Goal: Task Accomplishment & Management: Manage account settings

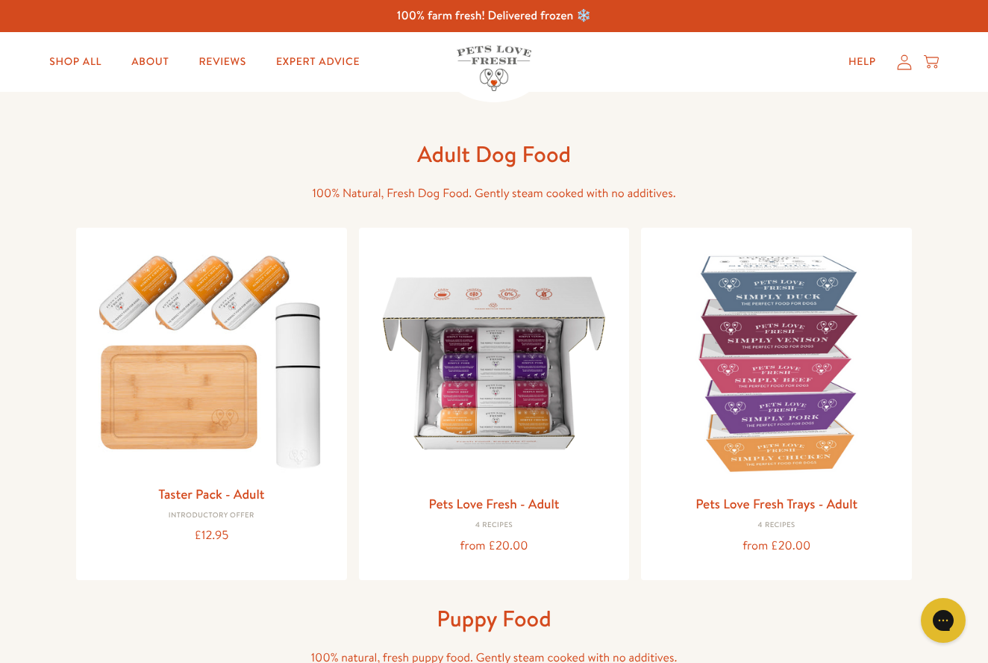
click at [903, 63] on icon at bounding box center [904, 61] width 14 height 15
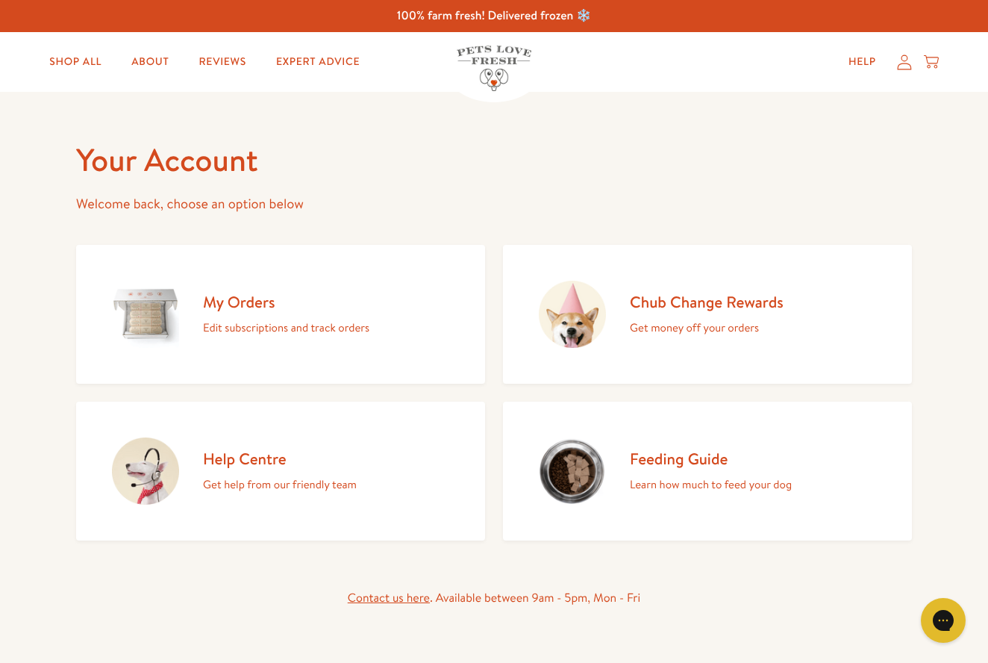
click at [244, 321] on p "Edit subscriptions and track orders" at bounding box center [286, 327] width 166 height 19
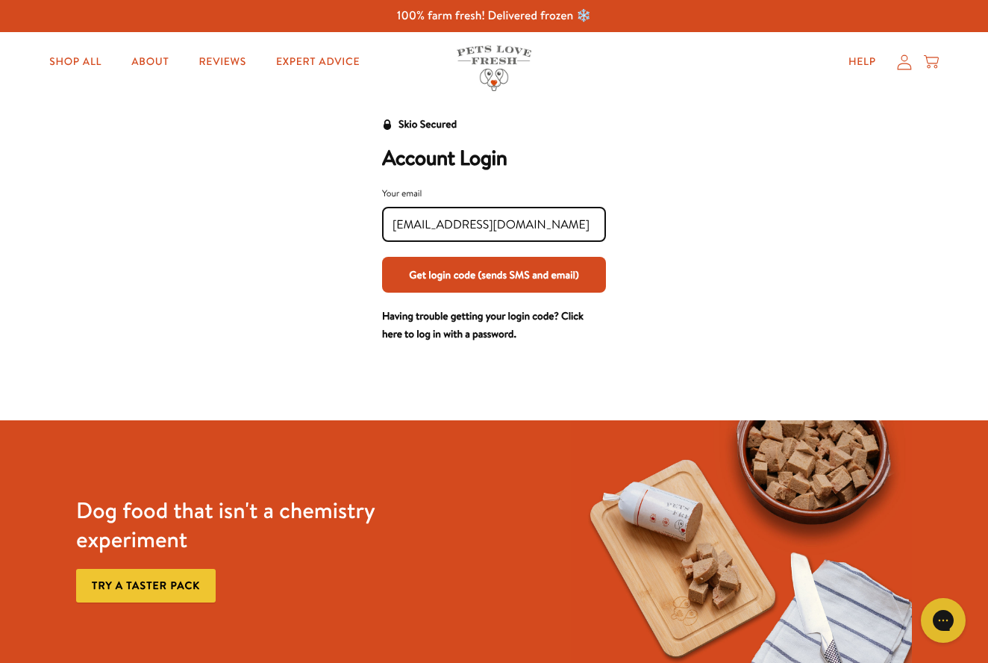
type input "lindabonnen@hotmail.com"
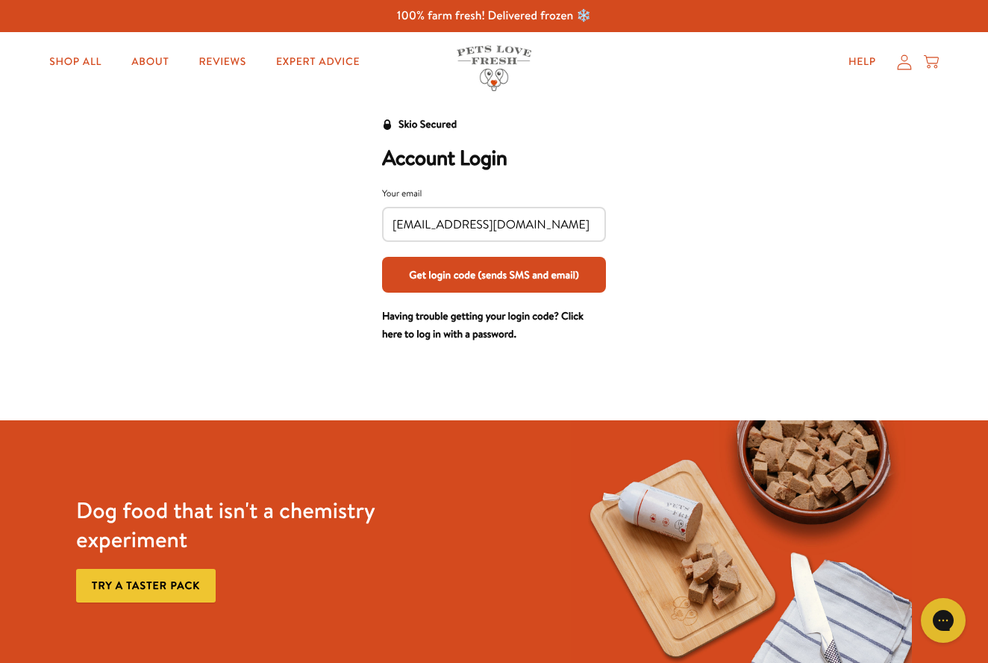
click at [469, 281] on button "Get login code (sends SMS and email)" at bounding box center [494, 275] width 224 height 36
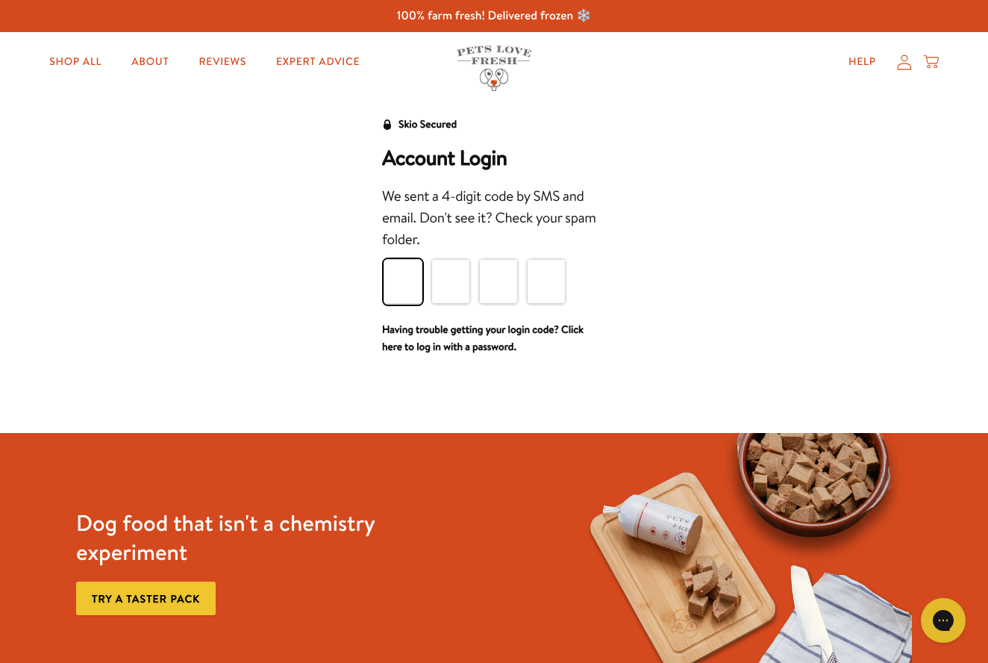
type input "5"
type input "3"
type input "2"
type input "5"
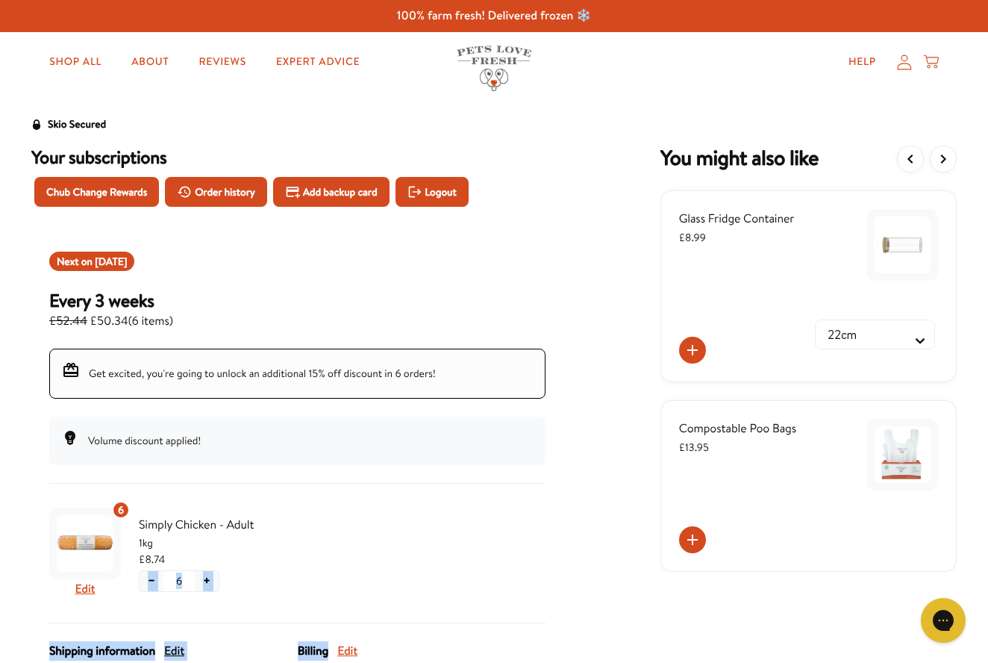
drag, startPoint x: 478, startPoint y: 627, endPoint x: 490, endPoint y: 572, distance: 56.5
click at [490, 572] on div "Next on Sep 14, 2025 Every 3 weeks £52.44 £50.34 ( 6 items ) Get excited, you'r…" at bounding box center [297, 558] width 532 height 648
drag, startPoint x: 490, startPoint y: 572, endPoint x: 484, endPoint y: 645, distance: 74.2
click at [484, 644] on div "Next on Sep 14, 2025 Every 3 weeks £52.44 £50.34 ( 6 items ) Get excited, you'r…" at bounding box center [297, 558] width 532 height 648
drag, startPoint x: 484, startPoint y: 628, endPoint x: 489, endPoint y: 519, distance: 108.3
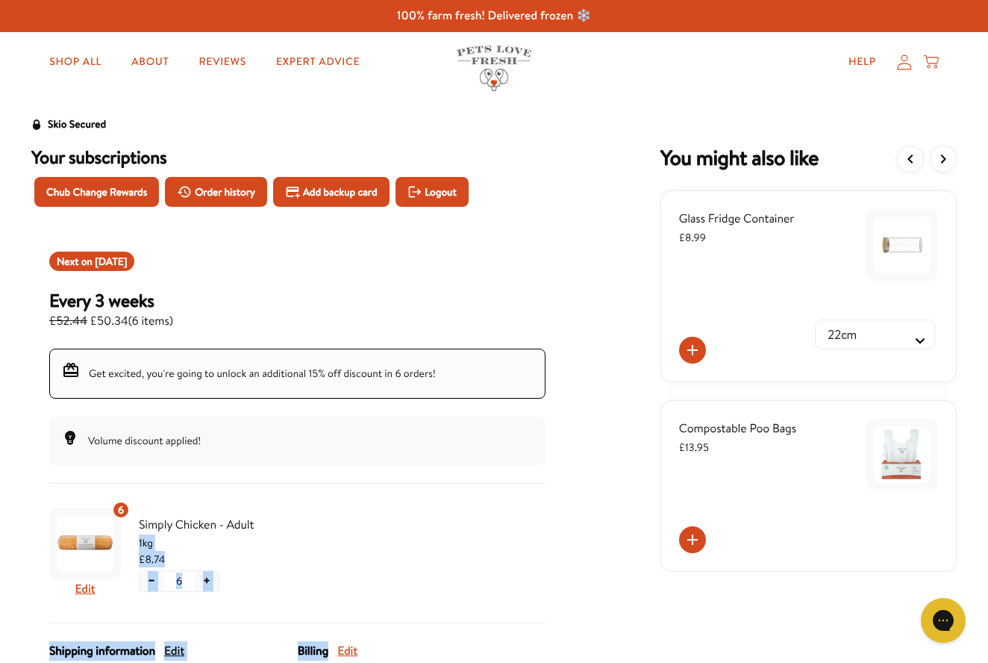
click at [489, 521] on div "Next on Sep 14, 2025 Every 3 weeks £52.44 £50.34 ( 6 items ) Get excited, you'r…" at bounding box center [297, 558] width 532 height 648
drag, startPoint x: 490, startPoint y: 280, endPoint x: 490, endPoint y: 257, distance: 22.4
click at [490, 257] on div "Next on Sep 14, 2025 Every 3 weeks £52.44 £50.34 ( 6 items )" at bounding box center [297, 290] width 496 height 79
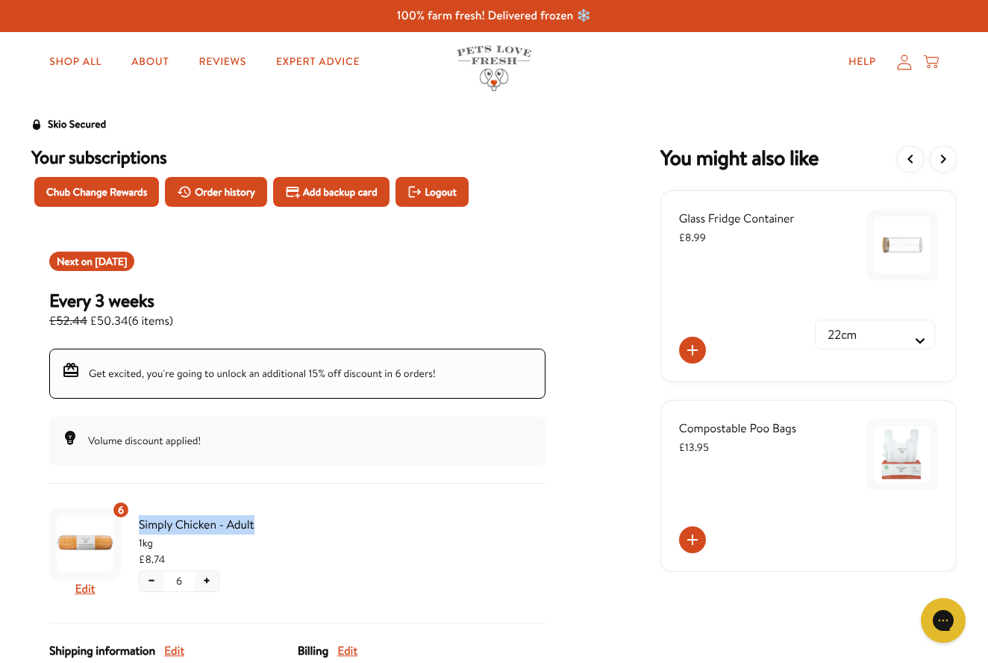
drag, startPoint x: 372, startPoint y: 527, endPoint x: 429, endPoint y: 529, distance: 57.5
click at [429, 526] on div "6 Edit Simply Chicken - Adult 1kg £8.74 − 6 +" at bounding box center [297, 552] width 496 height 103
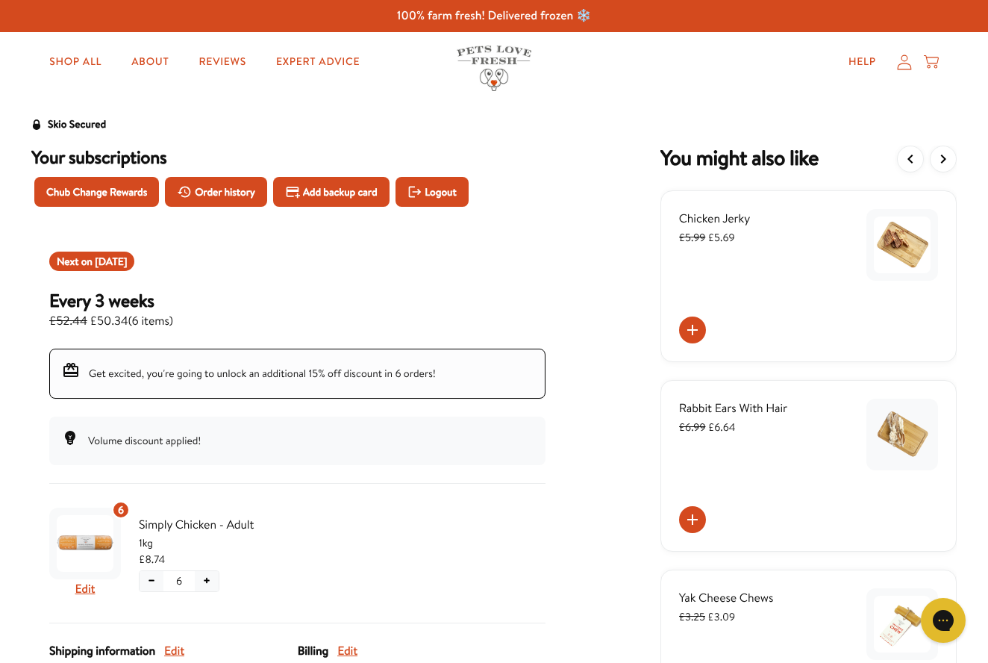
click at [910, 157] on icon "View previous items" at bounding box center [909, 158] width 5 height 9
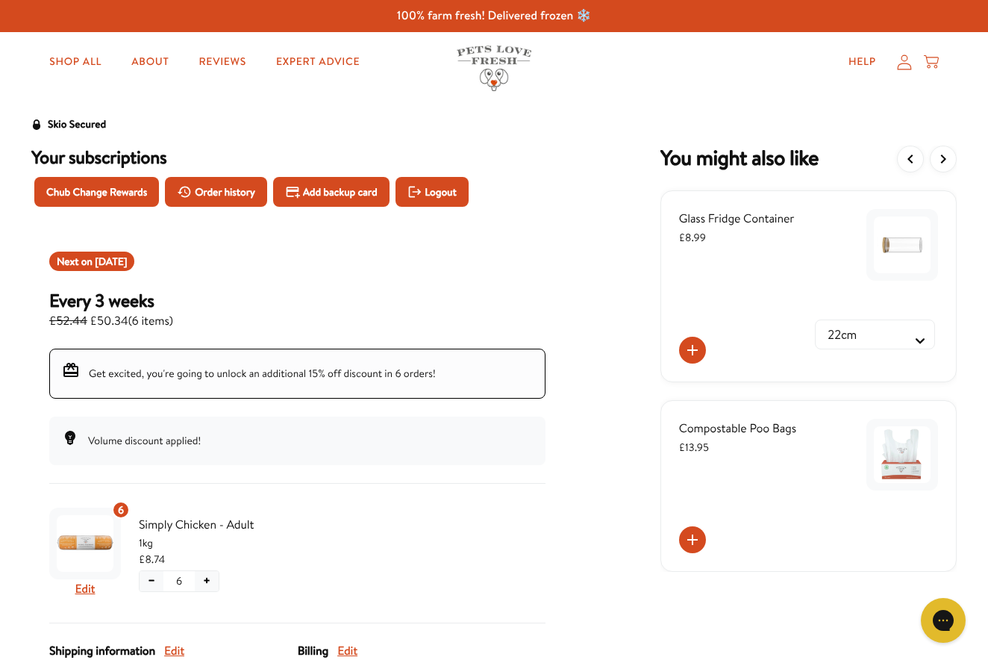
click at [19, 358] on div "Skio Secured Your subscriptions Chub Change Rewards Order history Add backup ca…" at bounding box center [493, 499] width 955 height 766
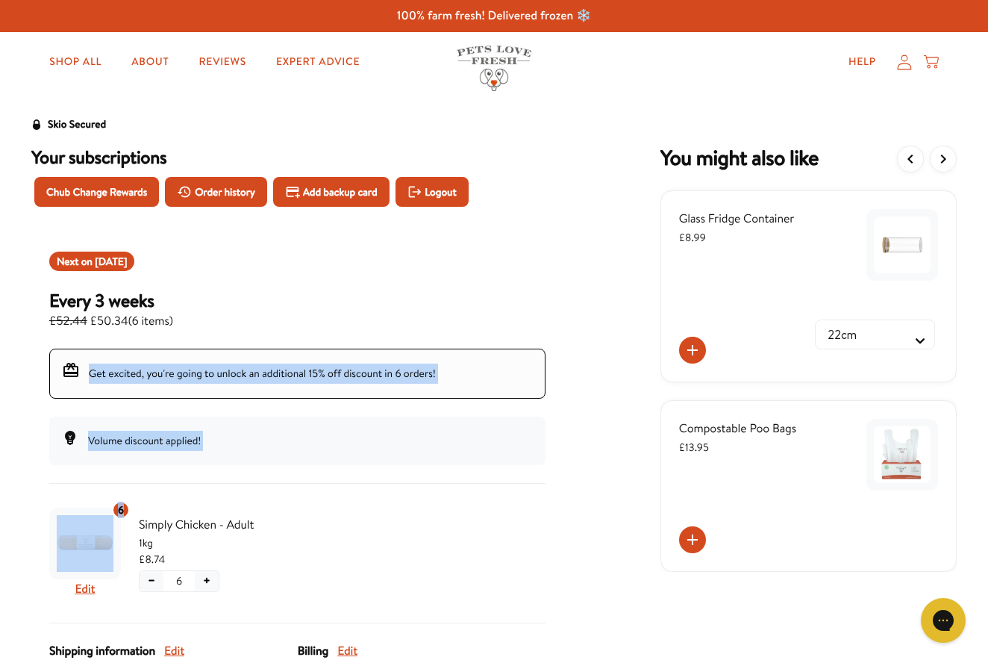
drag, startPoint x: 19, startPoint y: 358, endPoint x: 16, endPoint y: 507, distance: 148.5
click at [16, 507] on div "Skio Secured Your subscriptions Chub Change Rewards Order history Add backup ca…" at bounding box center [493, 499] width 955 height 766
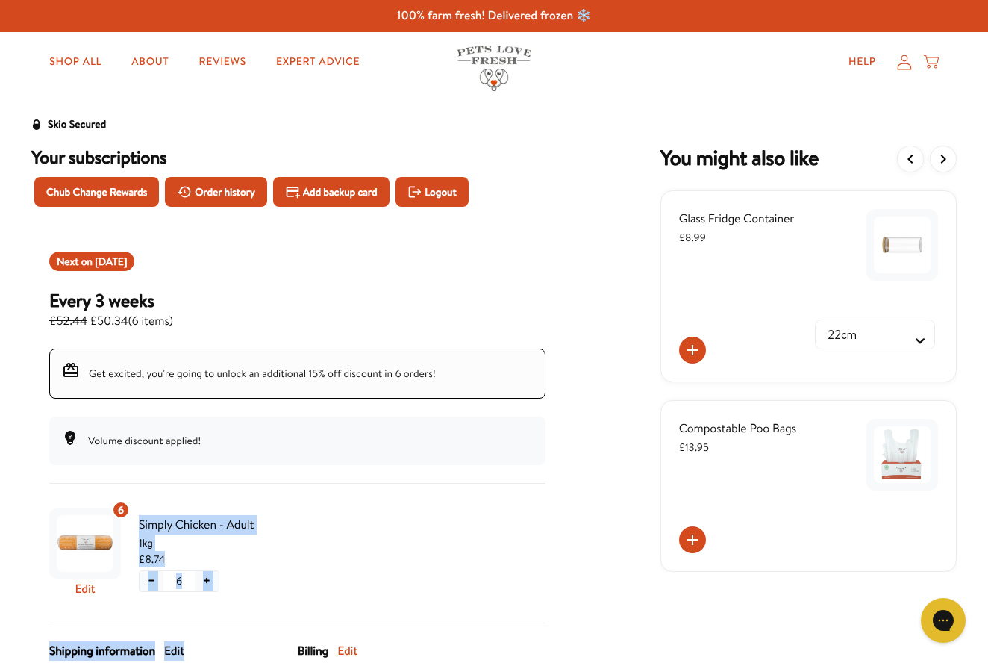
drag, startPoint x: 230, startPoint y: 485, endPoint x: 200, endPoint y: 647, distance: 164.6
click at [201, 648] on div "Next on Sep 14, 2025 Every 3 weeks £52.44 £50.34 ( 6 items ) Get excited, you'r…" at bounding box center [297, 558] width 532 height 648
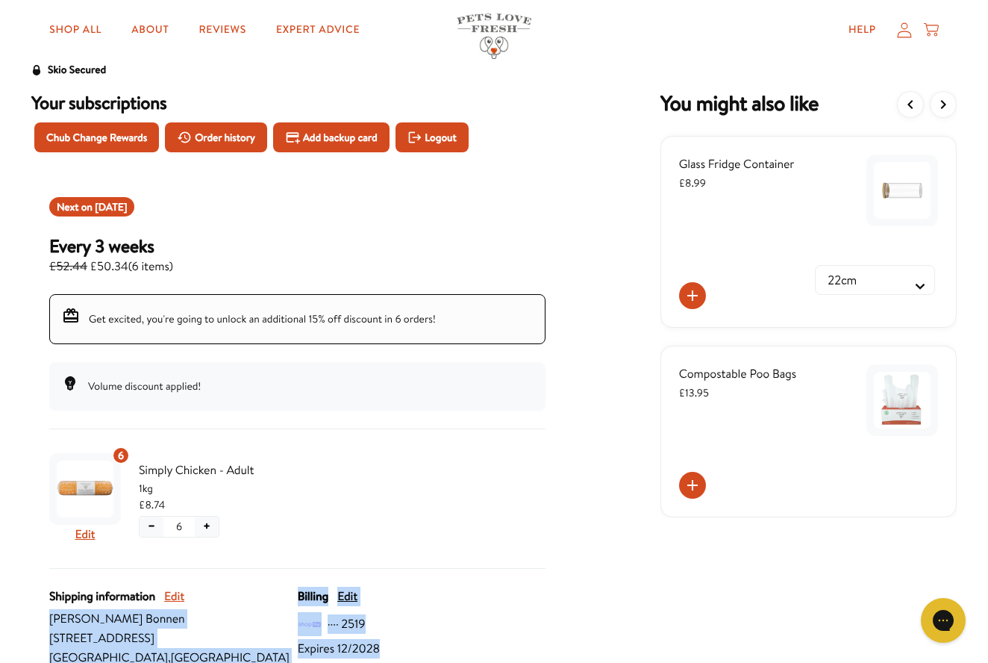
drag, startPoint x: 204, startPoint y: 644, endPoint x: 201, endPoint y: 691, distance: 47.1
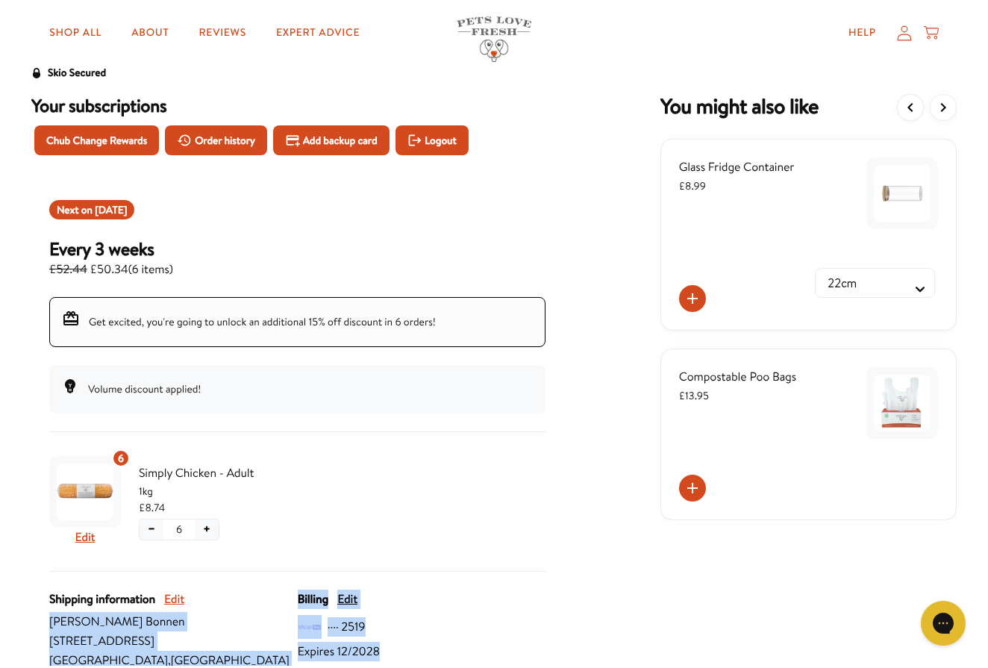
scroll to position [98, 0]
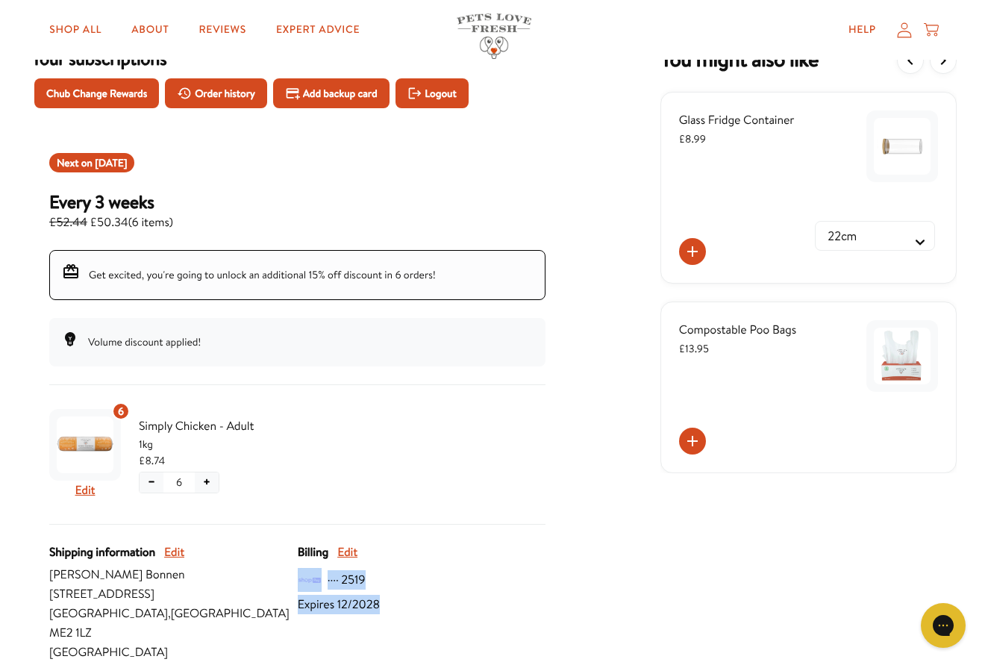
drag, startPoint x: 419, startPoint y: 555, endPoint x: 420, endPoint y: 648, distance: 93.3
click at [420, 648] on div "Shipping information Edit Linda Bonnen 11 Kesteven Close Rochester , England ME…" at bounding box center [297, 653] width 496 height 223
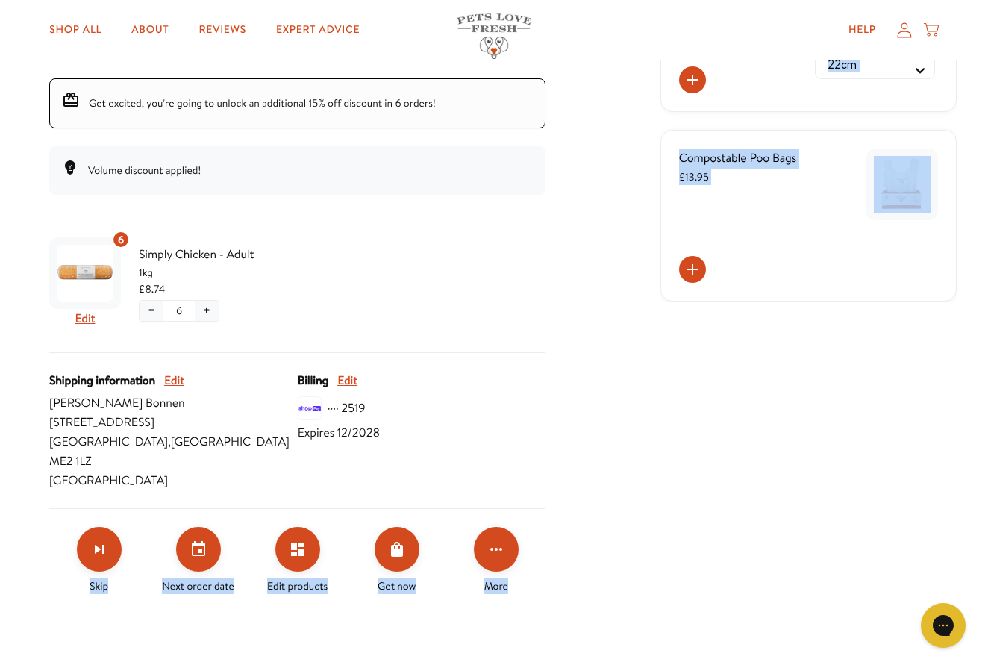
scroll to position [276, 0]
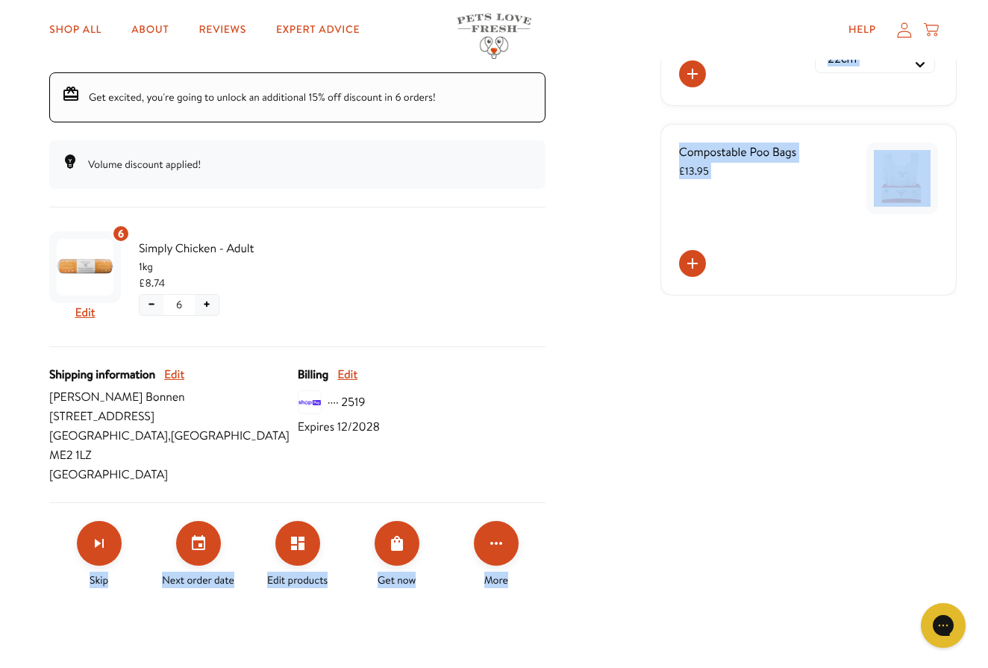
drag, startPoint x: 420, startPoint y: 648, endPoint x: 416, endPoint y: 667, distance: 19.2
click at [415, 662] on html "100% farm fresh! Delivered frozen ❄️ Shop All About Reviews Expert Advice My ac…" at bounding box center [494, 586] width 988 height 1724
click at [198, 535] on icon "Set your next order date" at bounding box center [198, 542] width 13 height 15
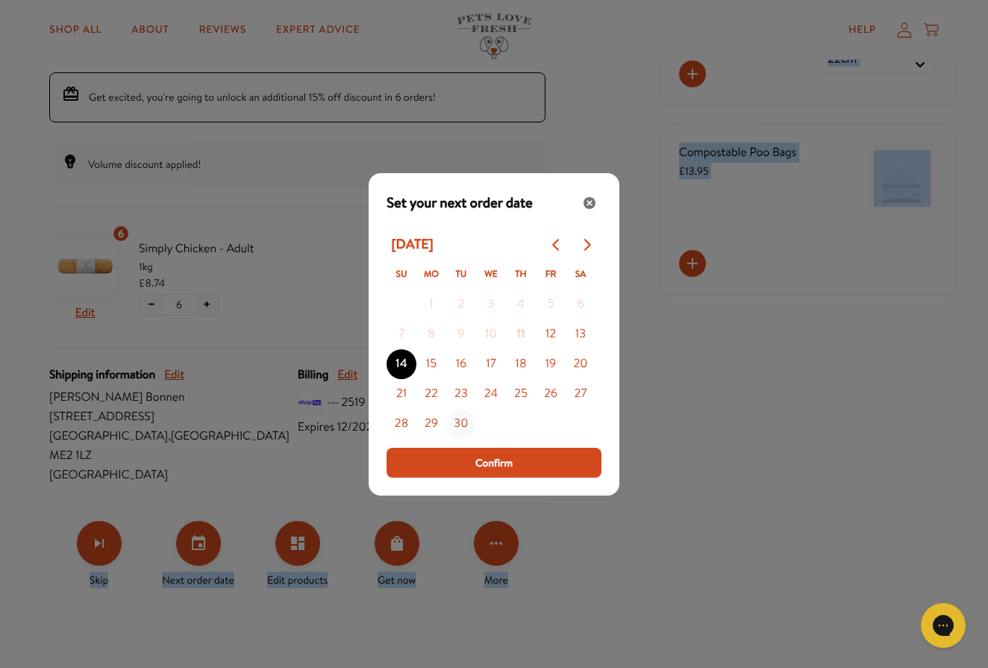
click at [460, 422] on button "30" at bounding box center [461, 424] width 30 height 30
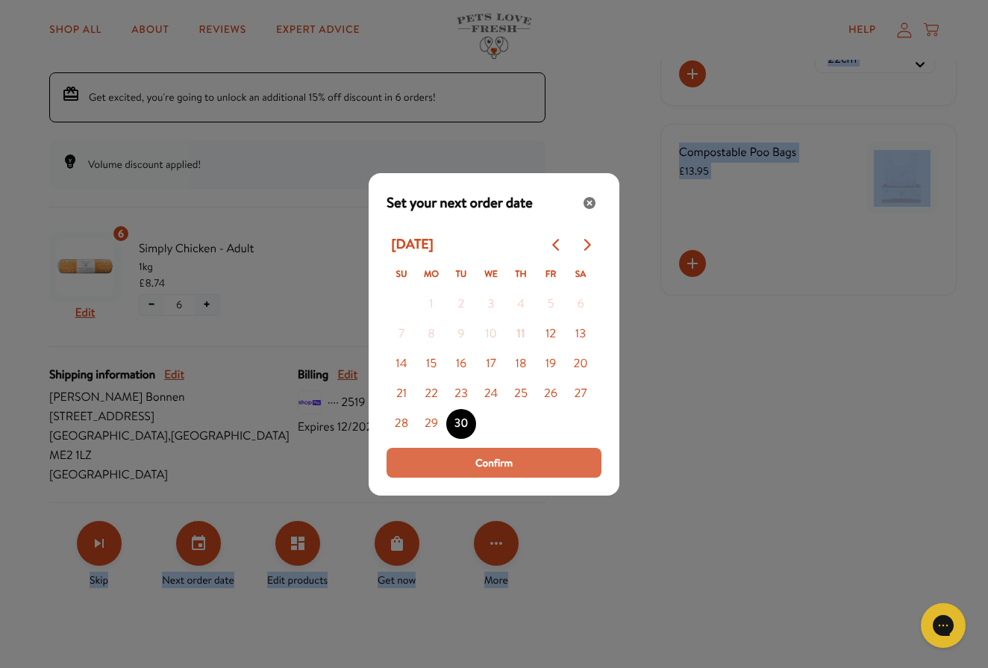
click at [502, 457] on span "Confirm" at bounding box center [493, 462] width 37 height 16
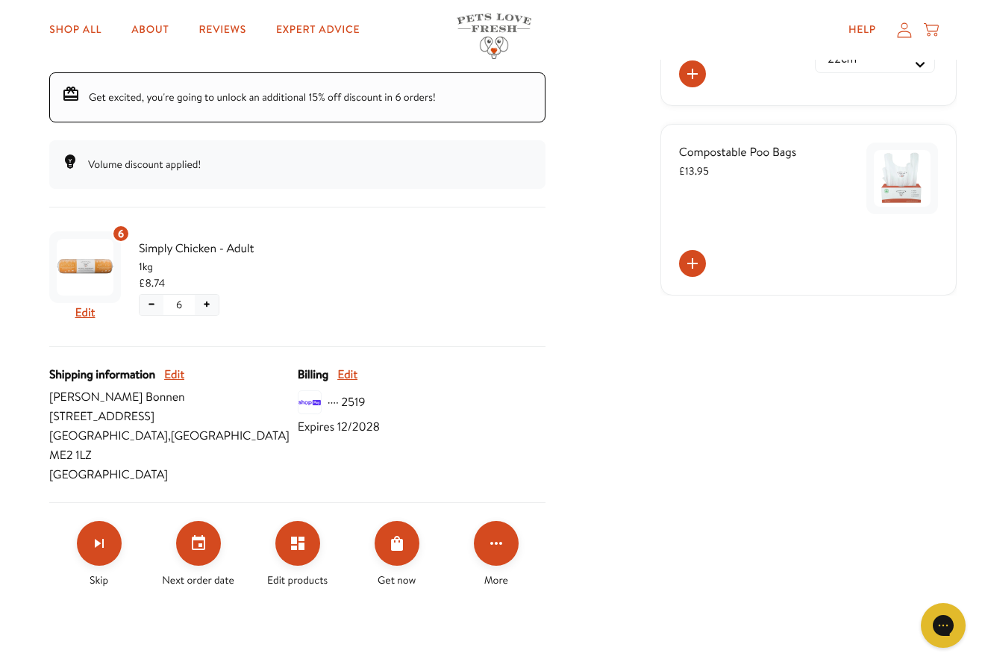
click at [606, 3] on div "Shop All About Reviews Expert Advice My account Shop All About Reviews Expert A…" at bounding box center [493, 30] width 889 height 60
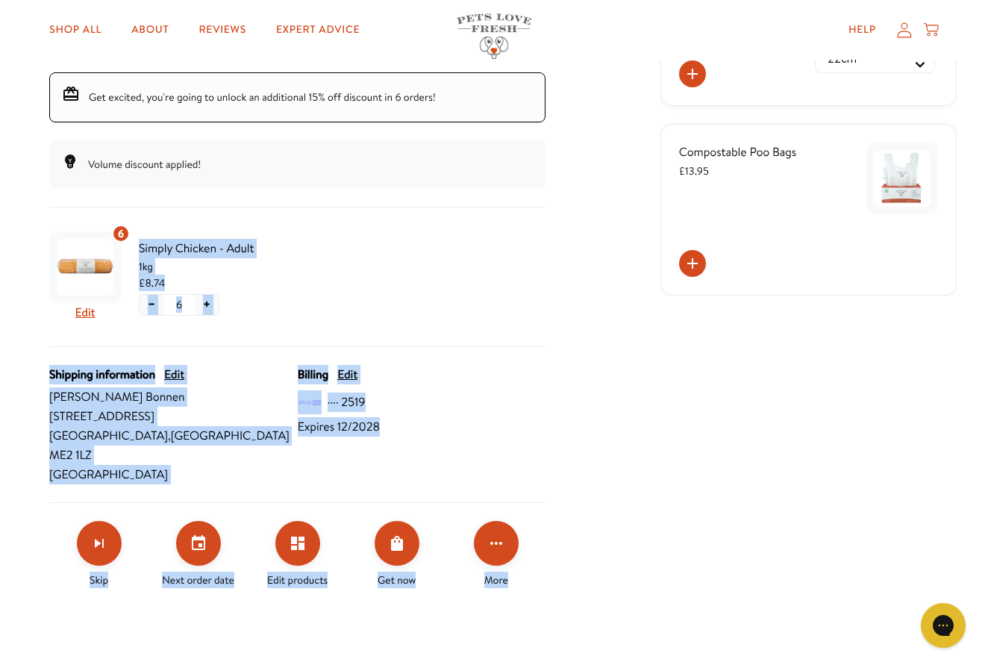
drag, startPoint x: 607, startPoint y: 211, endPoint x: 628, endPoint y: 77, distance: 135.9
click at [628, 77] on div "Skio Secured Your subscriptions Chub Change Rewards Order history Add backup ca…" at bounding box center [493, 223] width 925 height 766
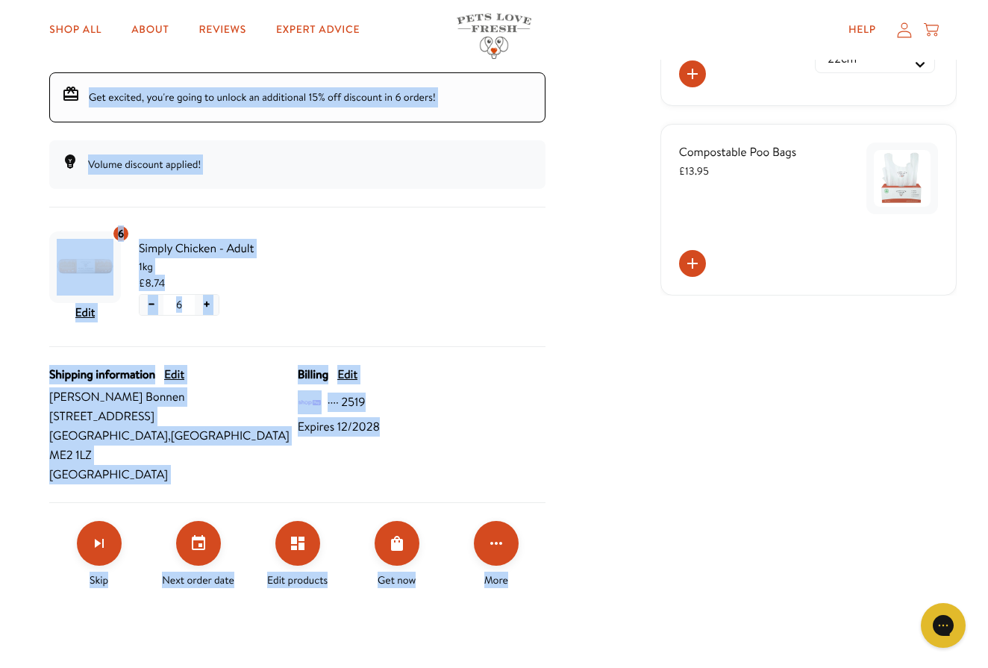
scroll to position [225, 0]
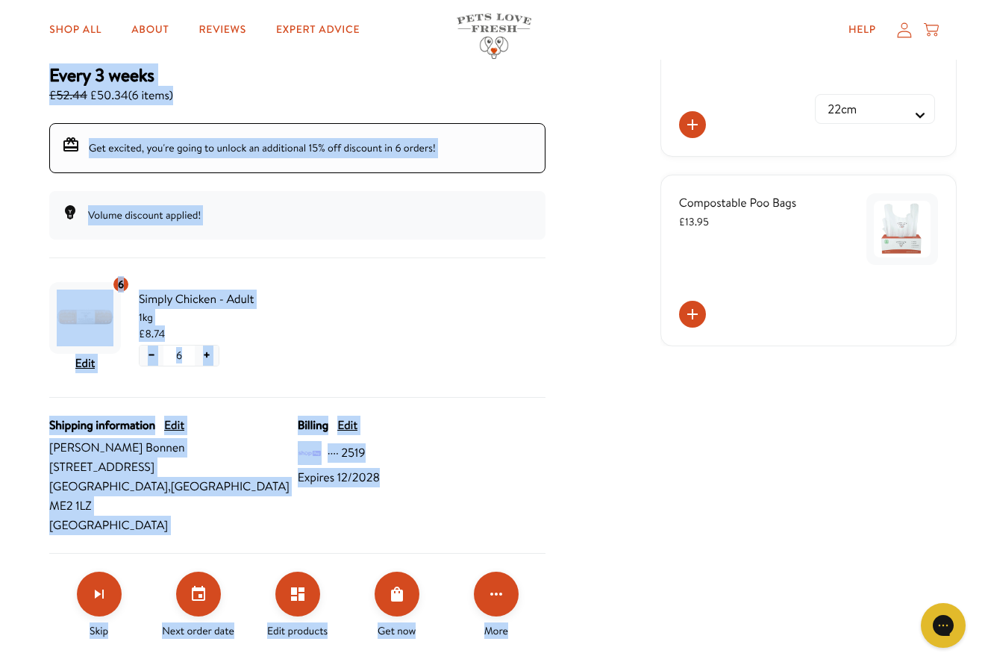
drag, startPoint x: 626, startPoint y: 52, endPoint x: 628, endPoint y: -38, distance: 90.3
click at [628, 0] on html "100% farm fresh! Delivered frozen ❄️ Shop All About Reviews Expert Advice My ac…" at bounding box center [494, 637] width 988 height 1724
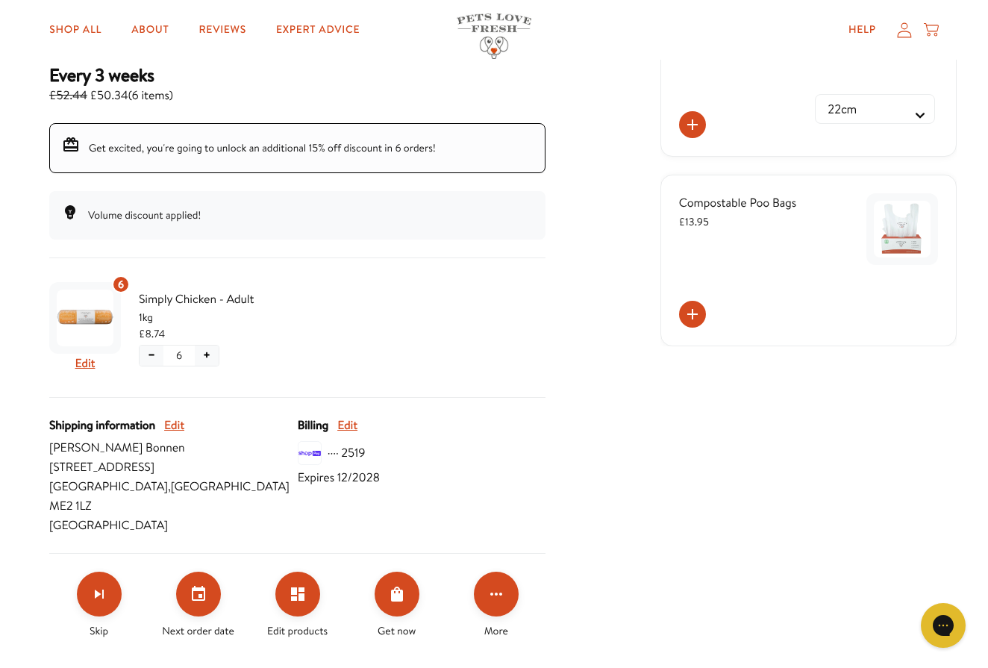
drag, startPoint x: 621, startPoint y: 101, endPoint x: 622, endPoint y: -7, distance: 108.9
click at [622, 0] on html "100% farm fresh! Delivered frozen ❄️ Shop All About Reviews Expert Advice My ac…" at bounding box center [494, 637] width 988 height 1724
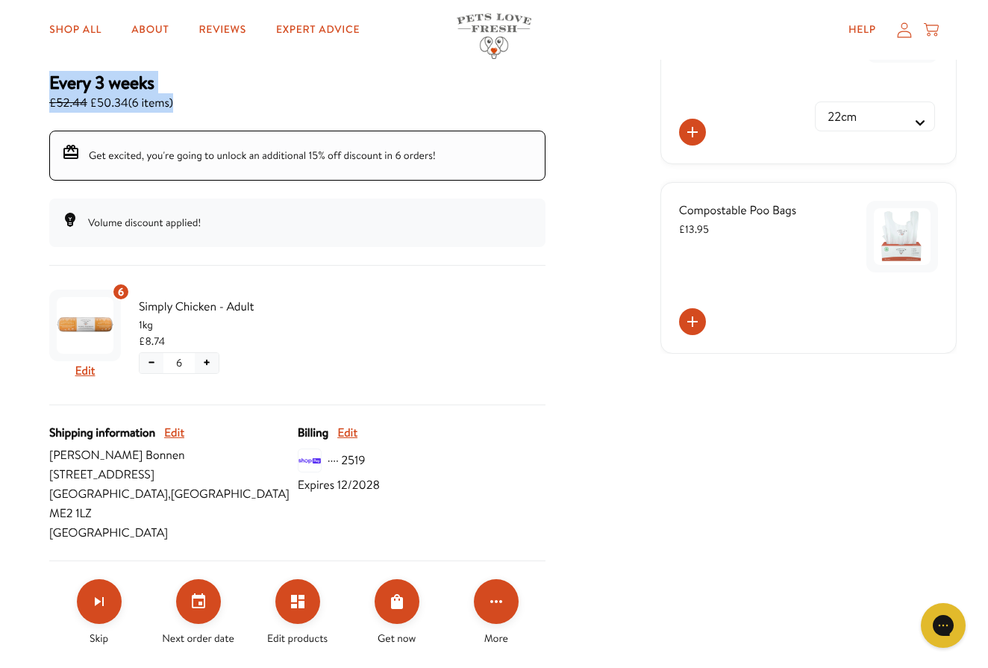
drag, startPoint x: 604, startPoint y: 132, endPoint x: 598, endPoint y: 4, distance: 127.8
click at [599, 1] on body "100% farm fresh! Delivered frozen ❄️ Shop All About Reviews Expert Advice My ac…" at bounding box center [494, 644] width 988 height 1724
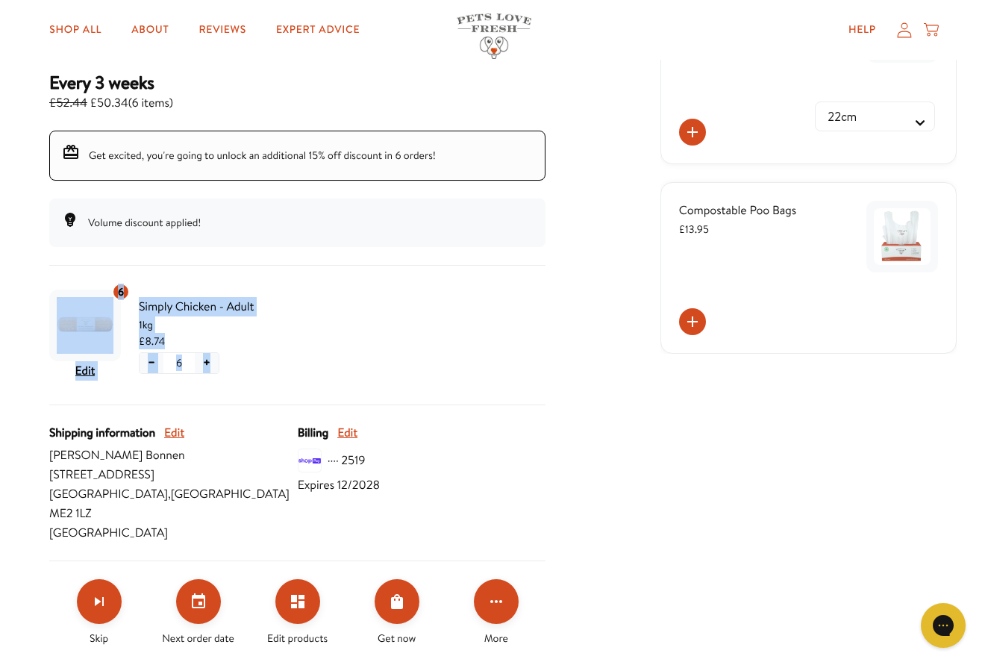
drag, startPoint x: 569, startPoint y: 387, endPoint x: 583, endPoint y: 204, distance: 183.4
click at [583, 204] on div "Skio Secured Your subscriptions Chub Change Rewards Order history Add backup ca…" at bounding box center [493, 281] width 925 height 766
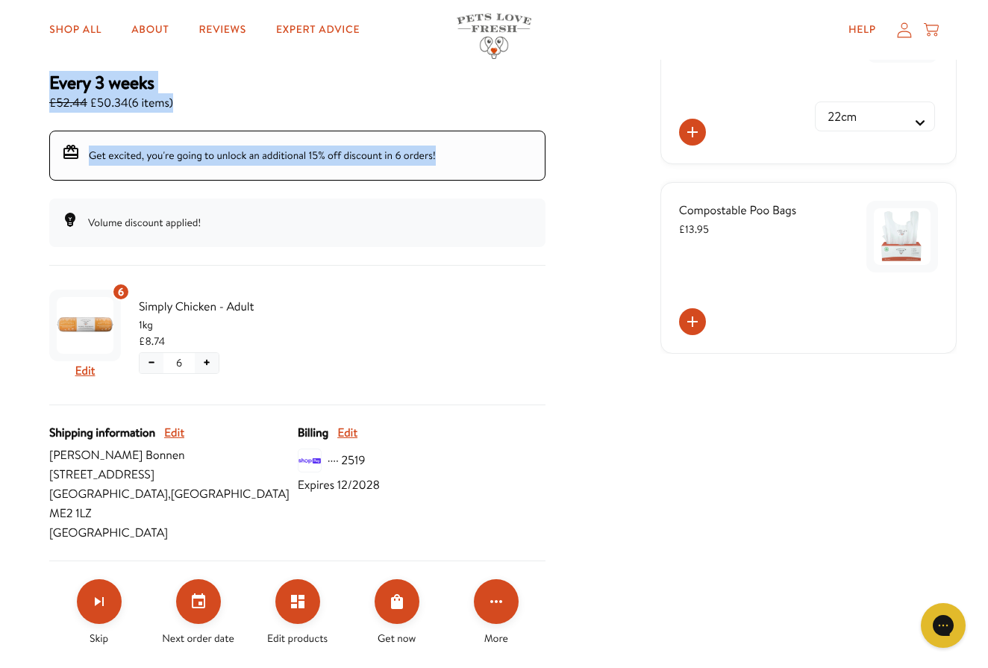
drag, startPoint x: 575, startPoint y: 136, endPoint x: 575, endPoint y: 53, distance: 82.8
click at [575, 53] on body "100% farm fresh! Delivered frozen ❄️ Shop All About Reviews Expert Advice My ac…" at bounding box center [494, 644] width 988 height 1724
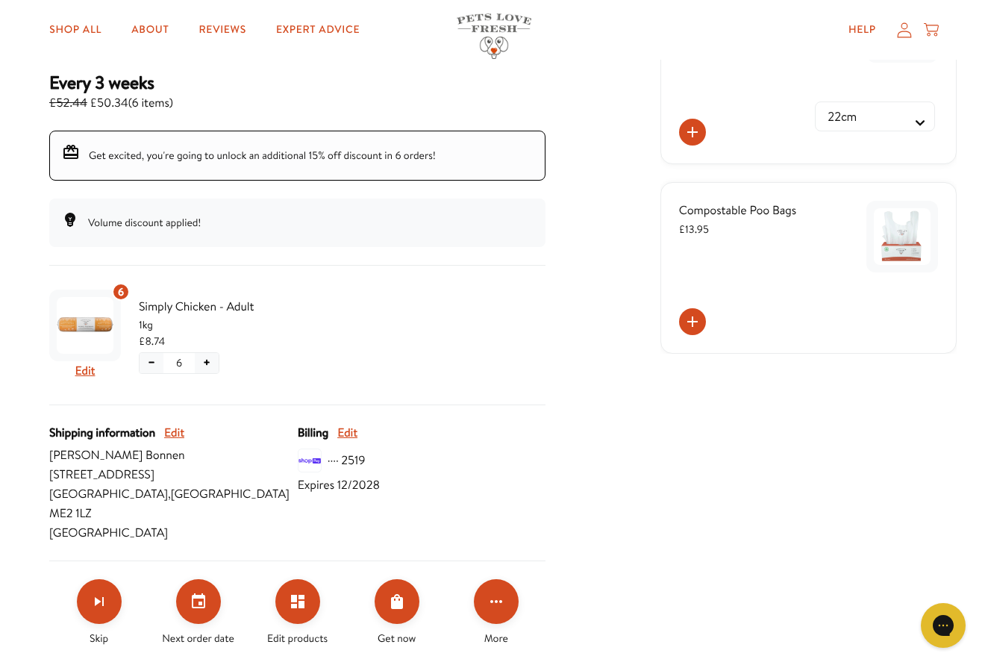
drag, startPoint x: 573, startPoint y: 40, endPoint x: 572, endPoint y: 15, distance: 24.6
click at [572, 15] on div "Help My account Cart" at bounding box center [740, 30] width 396 height 30
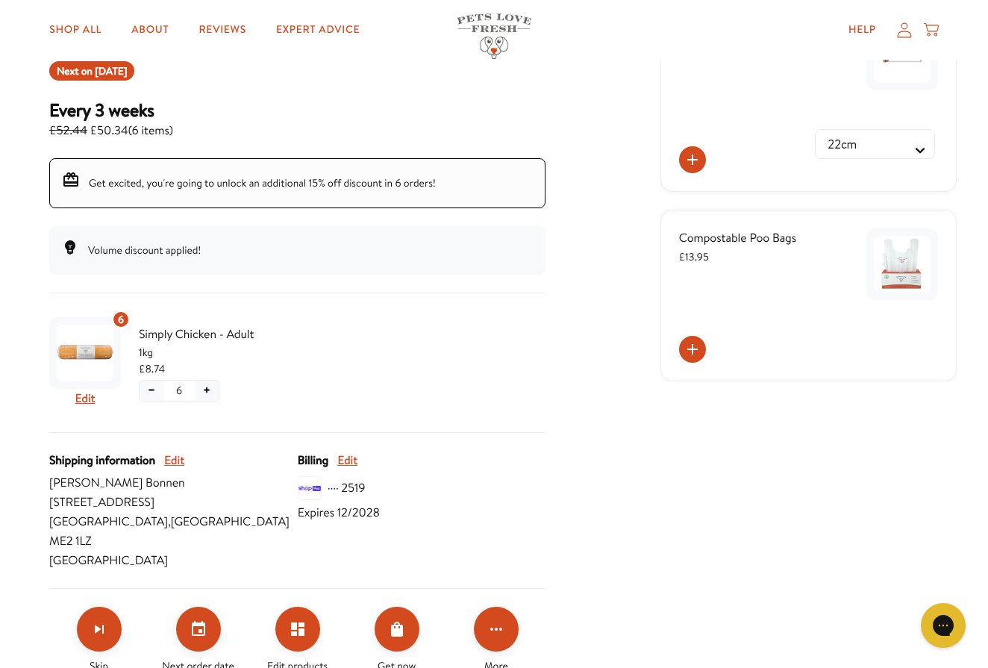
drag, startPoint x: 572, startPoint y: -1, endPoint x: 572, endPoint y: -24, distance: 22.4
click at [572, 0] on html "100% farm fresh! Delivered frozen ❄️ Shop All About Reviews Expert Advice My ac…" at bounding box center [494, 672] width 988 height 1724
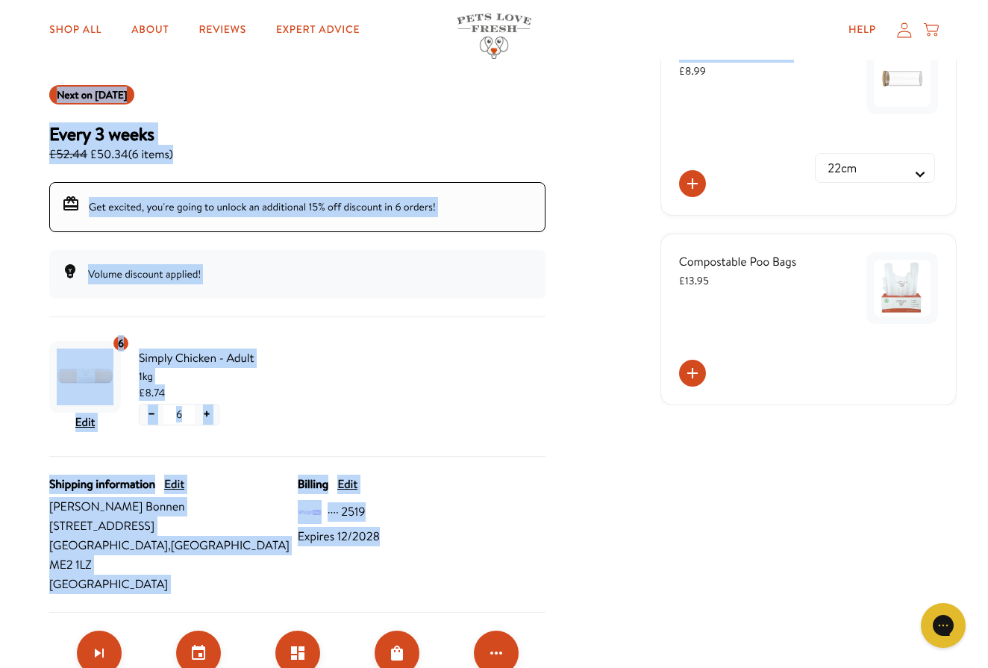
drag, startPoint x: 622, startPoint y: 59, endPoint x: 624, endPoint y: 13, distance: 45.5
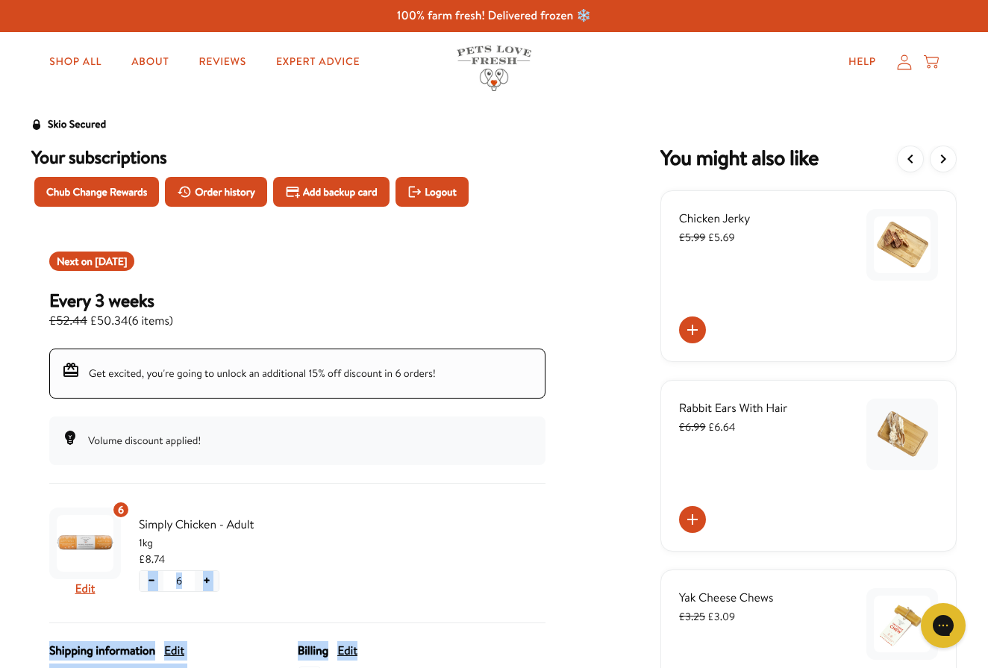
drag, startPoint x: 601, startPoint y: 598, endPoint x: 595, endPoint y: 652, distance: 54.8
click at [595, 652] on div "Skio Secured Your subscriptions Chub Change Rewards Order history Add backup ca…" at bounding box center [493, 499] width 925 height 766
drag, startPoint x: 596, startPoint y: 655, endPoint x: 598, endPoint y: 646, distance: 9.2
click at [597, 665] on div "Skio Secured Your subscriptions Chub Change Rewards Order history Add backup ca…" at bounding box center [493, 499] width 925 height 766
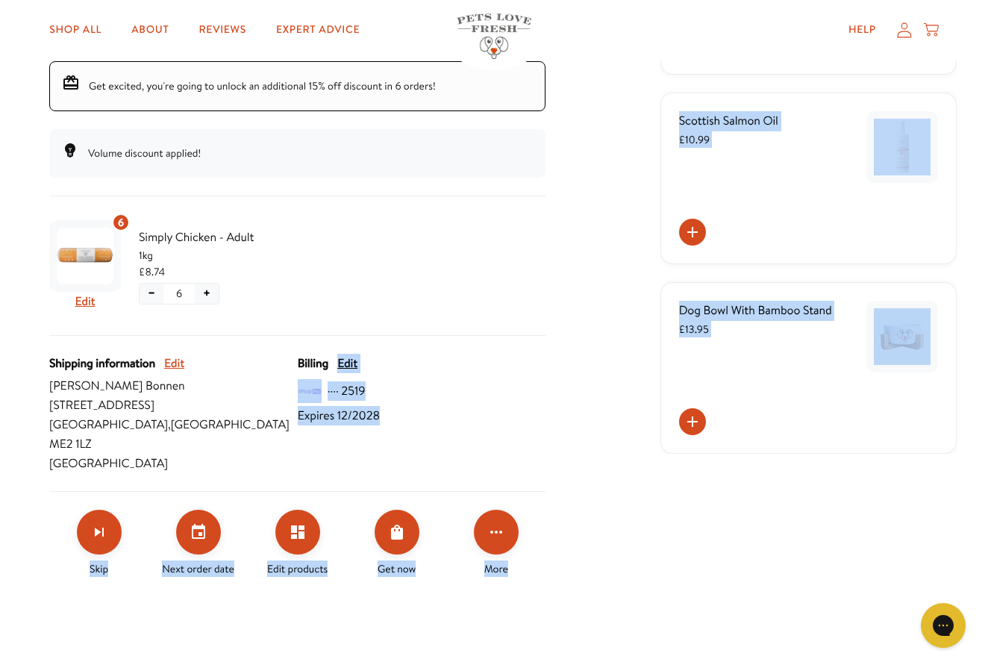
scroll to position [295, 0]
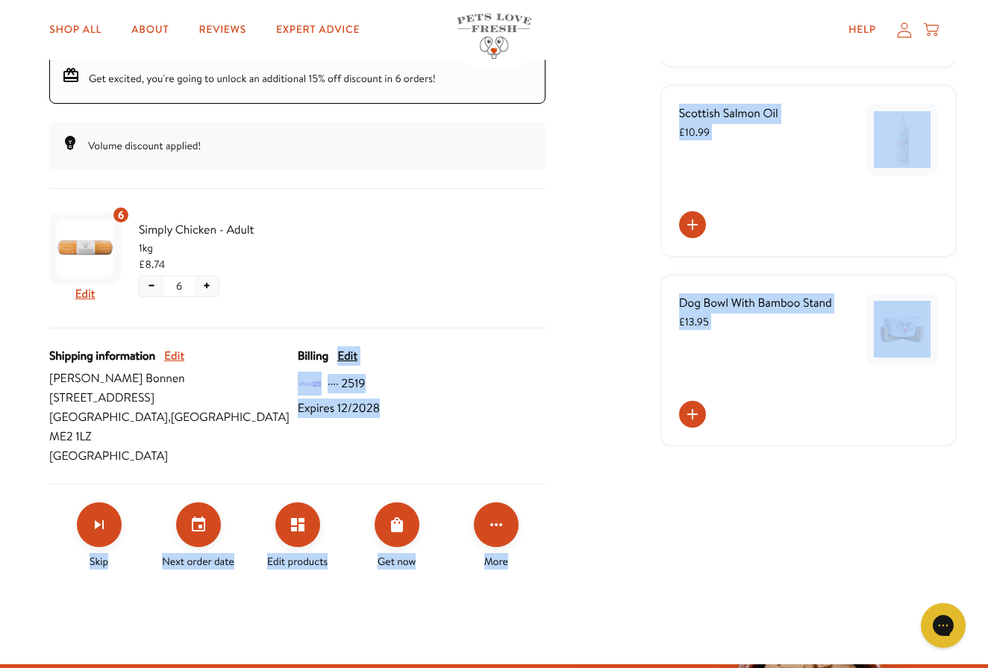
drag, startPoint x: 583, startPoint y: 639, endPoint x: 587, endPoint y: 578, distance: 60.6
click at [587, 583] on div "Skio Secured Your subscriptions Chub Change Rewards Order history Add backup ca…" at bounding box center [494, 230] width 988 height 867
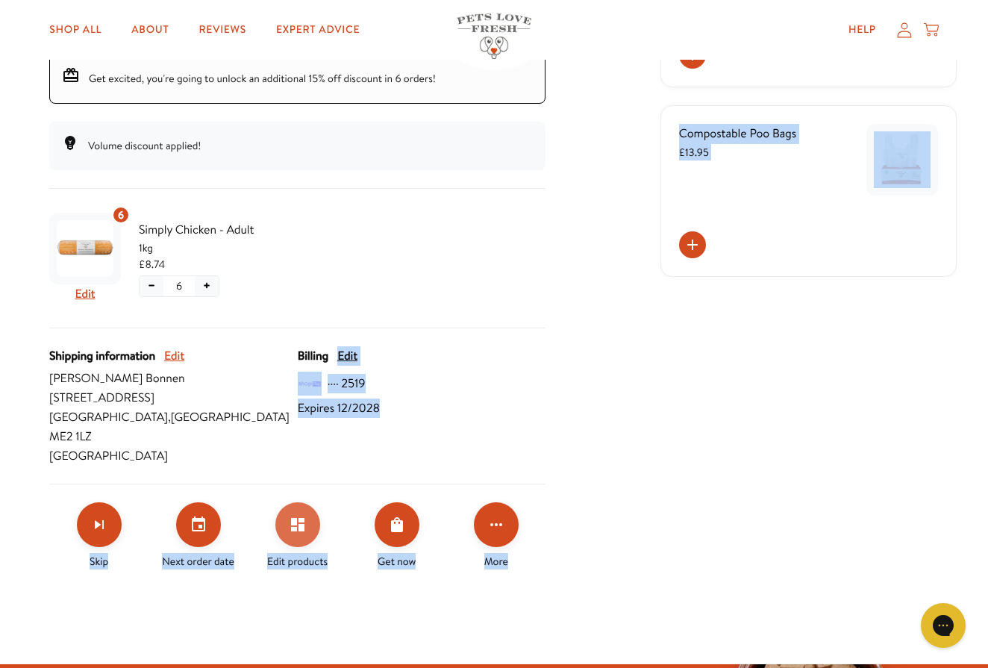
click at [299, 518] on icon "Edit products" at bounding box center [297, 524] width 13 height 13
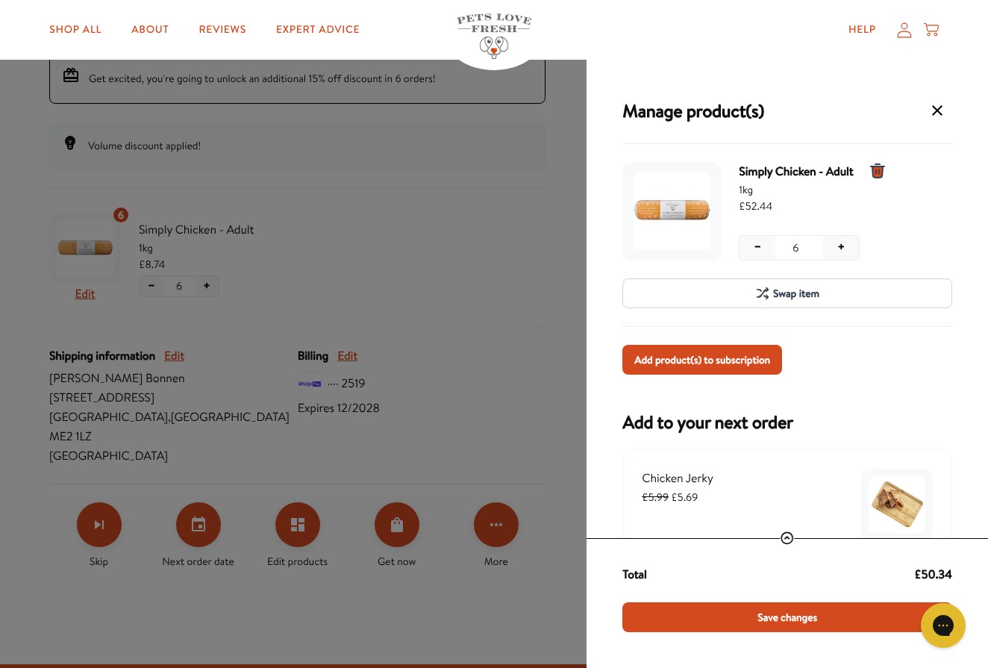
drag, startPoint x: 834, startPoint y: 500, endPoint x: 836, endPoint y: 481, distance: 18.7
click at [836, 481] on div "Chicken Jerky £5.99 £5.69" at bounding box center [787, 508] width 291 height 79
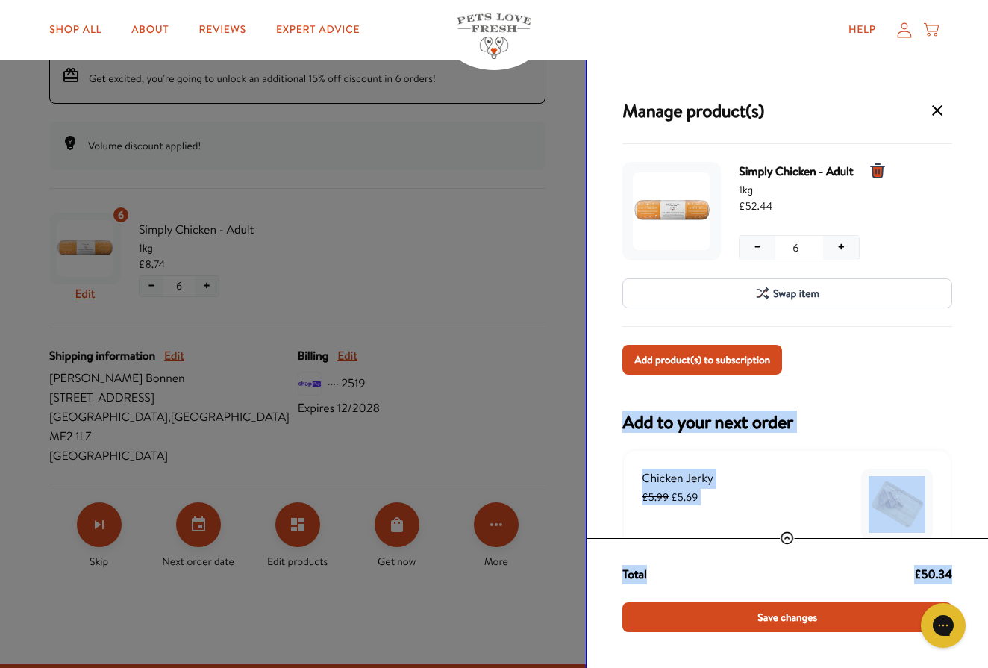
drag, startPoint x: 957, startPoint y: 391, endPoint x: 963, endPoint y: 582, distance: 191.1
click at [964, 583] on div "Manage product(s) Simply Chicken - Adult 1kg £52.44 − 6 + − 6 + Swap item Add p…" at bounding box center [786, 364] width 401 height 608
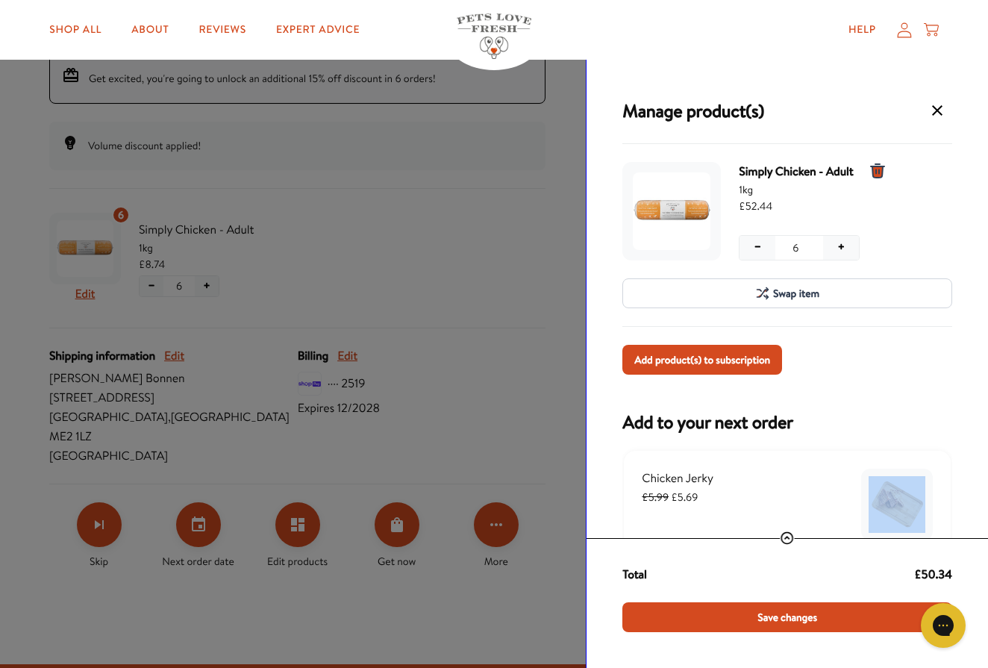
drag, startPoint x: 966, startPoint y: 488, endPoint x: 799, endPoint y: 536, distance: 173.1
click at [800, 536] on div "Manage product(s) Simply Chicken - Adult 1kg £52.44 − 6 + − 6 + Swap item Add p…" at bounding box center [786, 364] width 401 height 608
click at [790, 537] on icon "View full receipt details" at bounding box center [787, 538] width 15 height 15
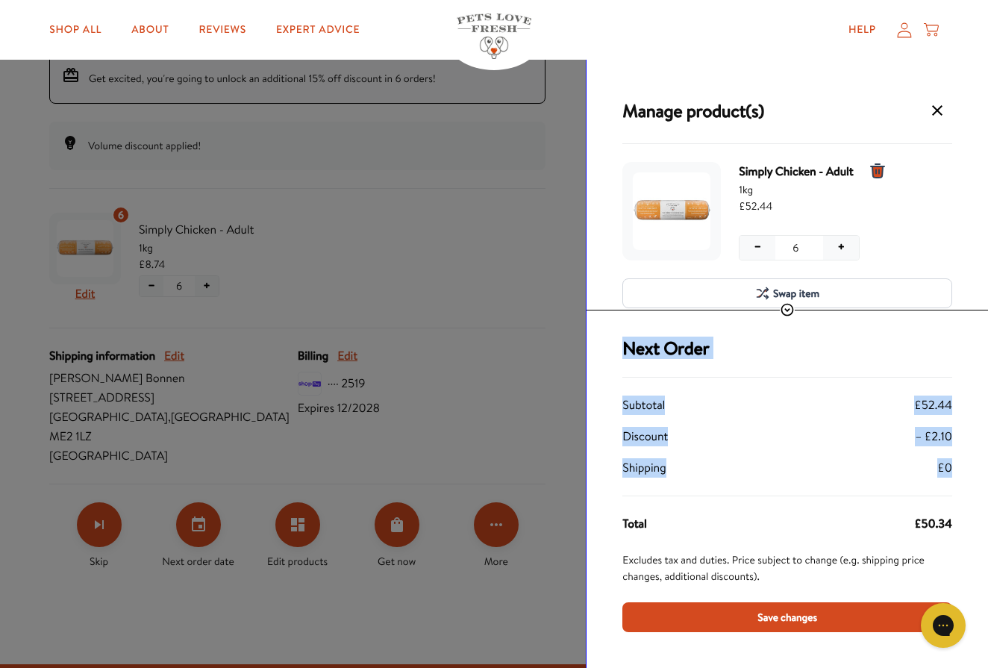
click at [786, 310] on icon "View full receipt details" at bounding box center [787, 310] width 13 height 13
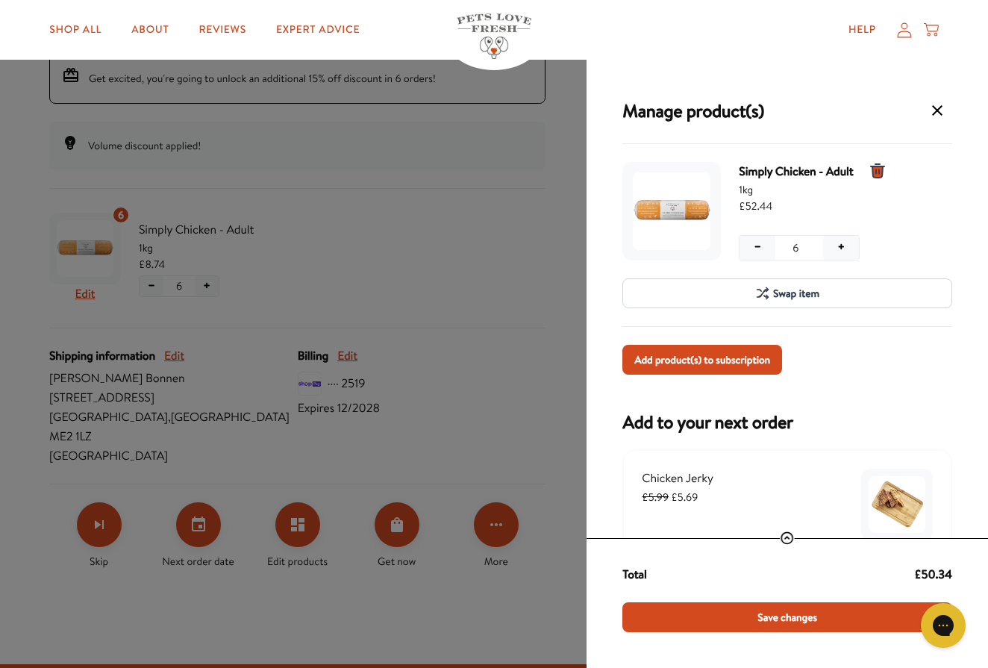
click at [891, 495] on img "Add a one time order to subscription" at bounding box center [897, 504] width 57 height 57
click at [605, 390] on div "Manage product(s) Simply Chicken - Adult 1kg £52.44 − 6 + − 6 + Swap item Add p…" at bounding box center [786, 364] width 401 height 608
click at [576, 35] on div "Help My account Cart" at bounding box center [740, 30] width 396 height 30
click at [416, 207] on div "Manage product(s) Simply Chicken - Adult 1kg £52.44 − 6 + − 6 + Swap item Add p…" at bounding box center [494, 334] width 988 height 668
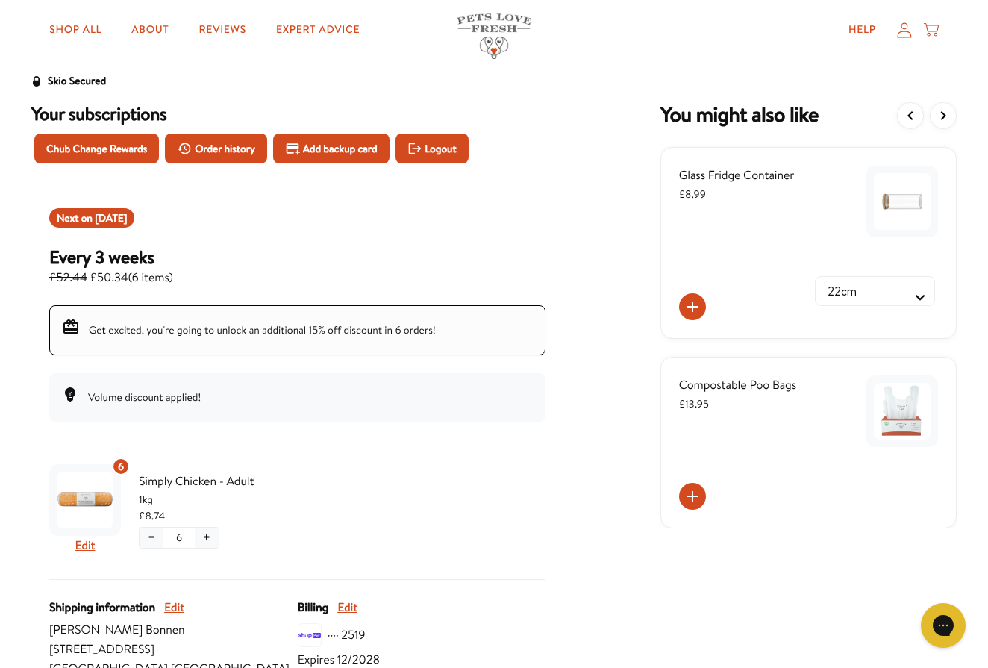
scroll to position [43, 0]
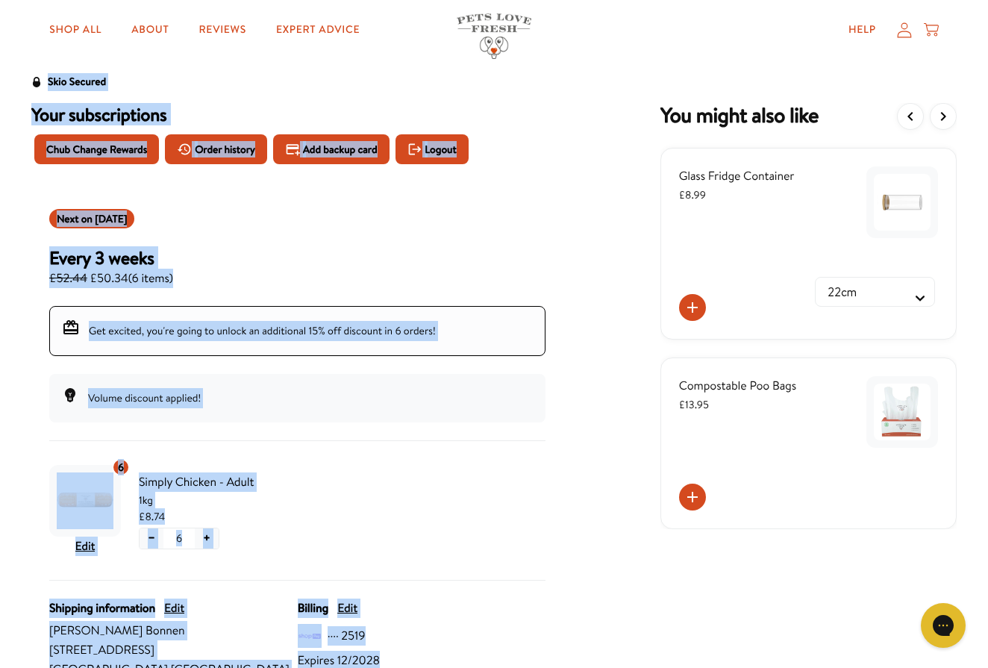
drag, startPoint x: 623, startPoint y: 56, endPoint x: 730, endPoint y: 69, distance: 108.2
click at [911, 116] on icon "View previous items" at bounding box center [910, 116] width 18 height 18
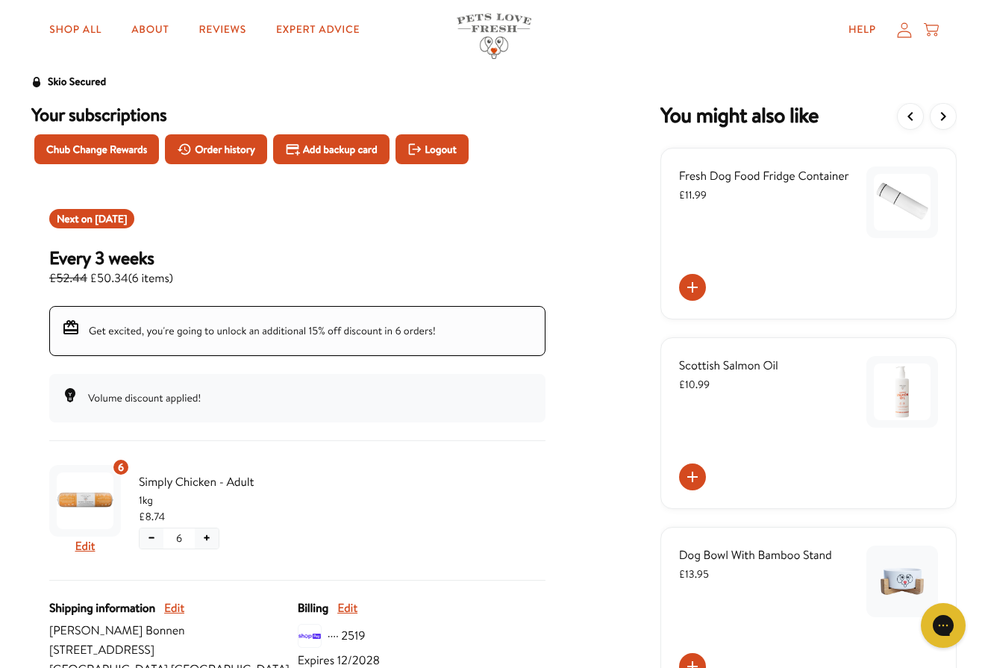
click at [629, 206] on div "Skio Secured Your subscriptions Chub Change Rewards Order history Add backup ca…" at bounding box center [493, 456] width 925 height 766
click at [946, 111] on icon "View more items" at bounding box center [943, 116] width 18 height 18
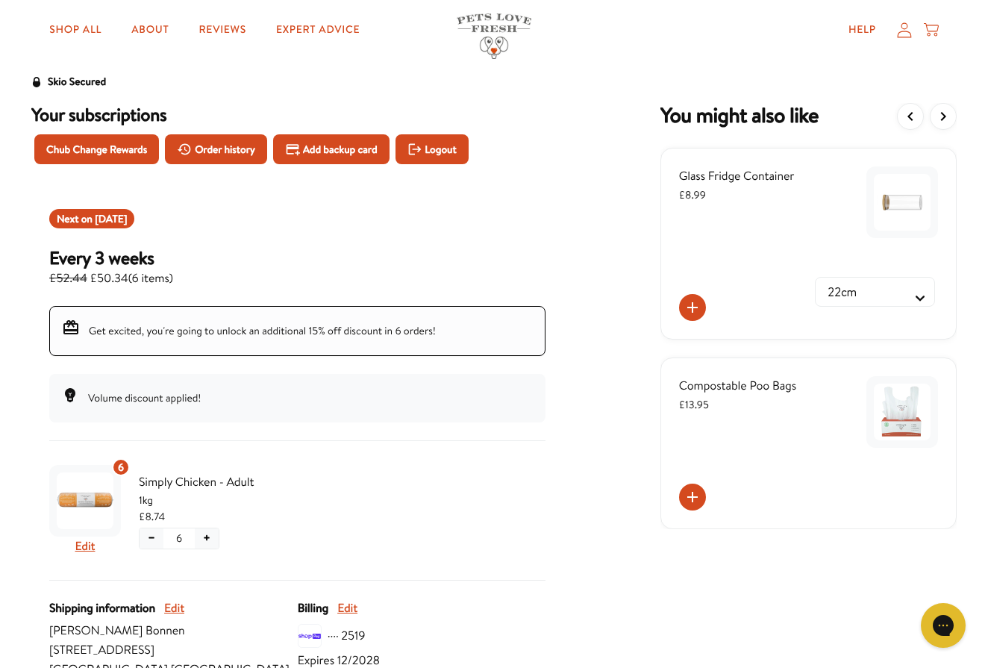
click at [946, 111] on icon "View more items" at bounding box center [943, 116] width 18 height 18
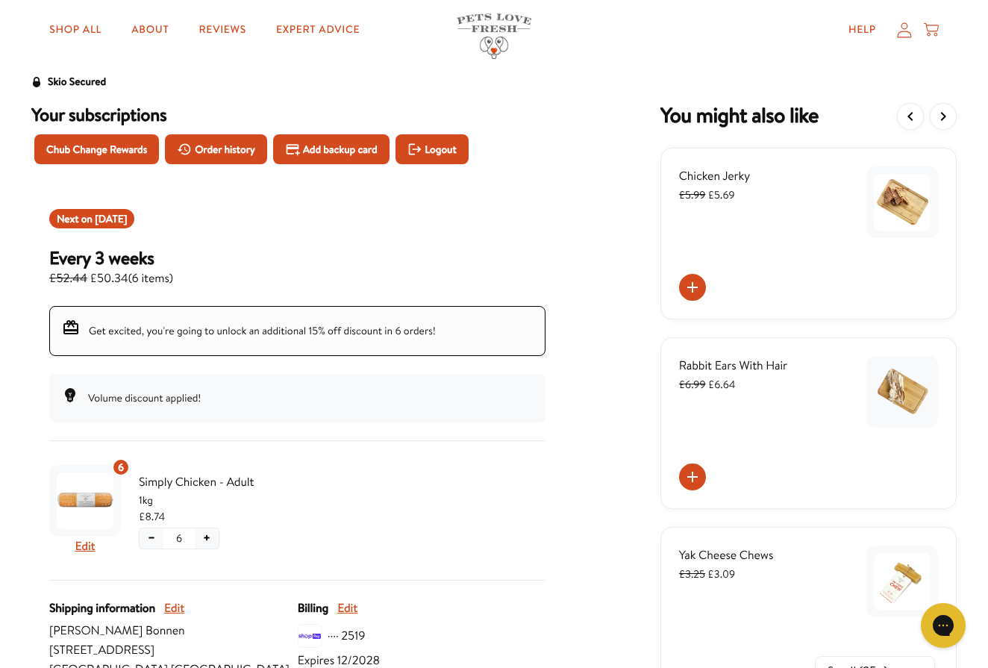
click at [692, 288] on icon at bounding box center [692, 287] width 10 height 10
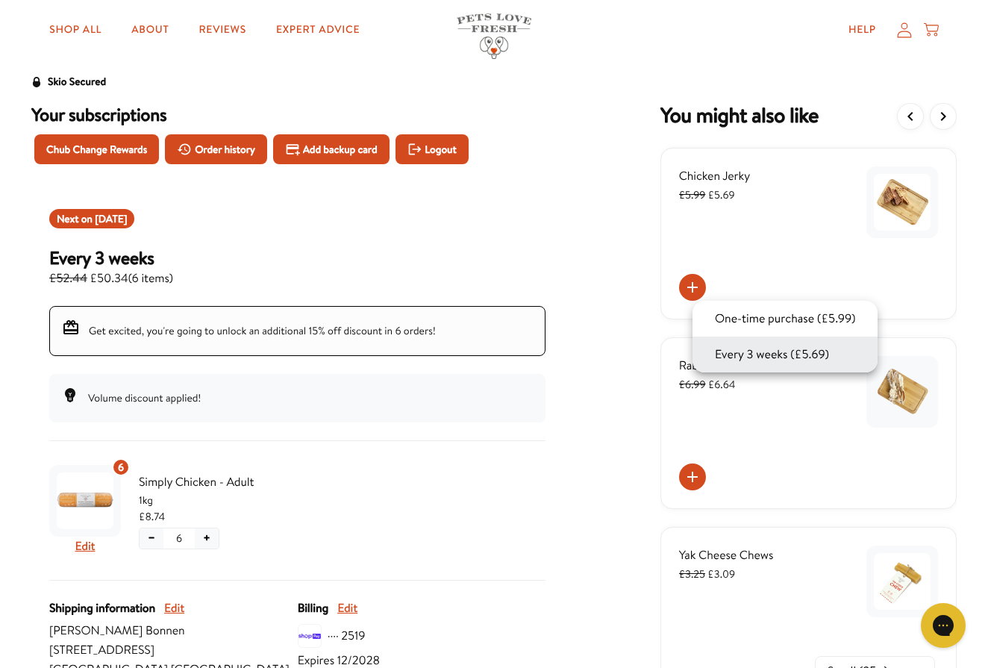
click at [764, 354] on button "Every 3 weeks (£5.69)" at bounding box center [771, 354] width 123 height 18
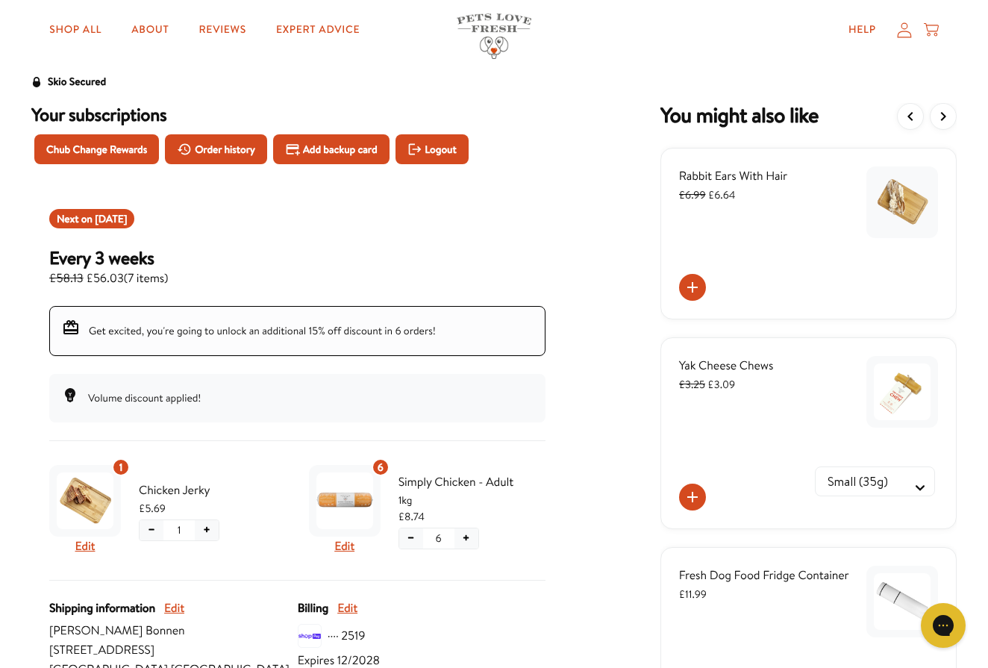
click at [207, 526] on button "+" at bounding box center [207, 530] width 24 height 20
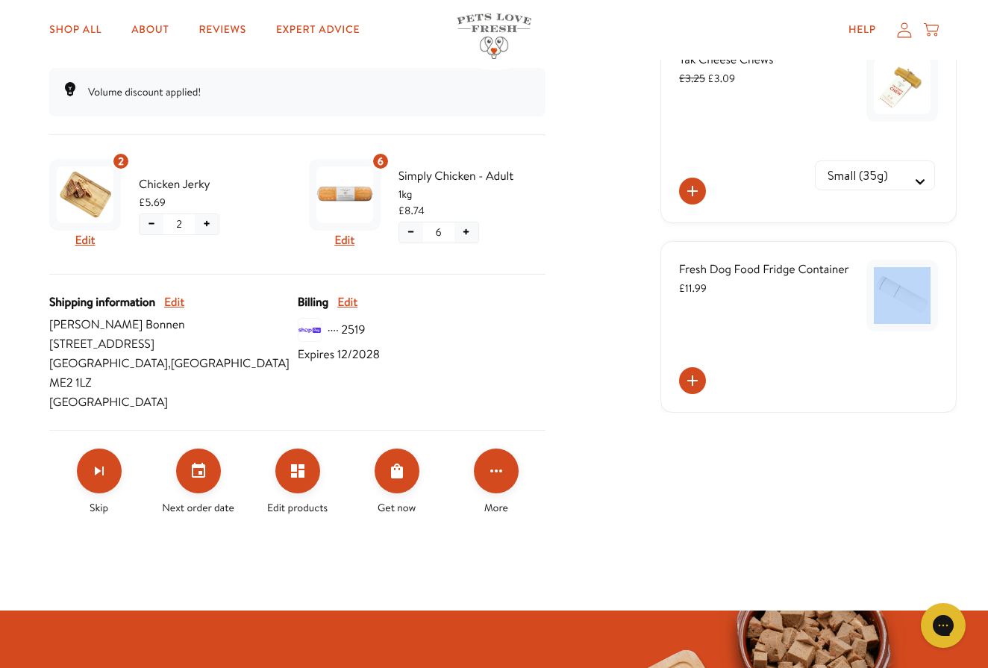
scroll to position [354, 0]
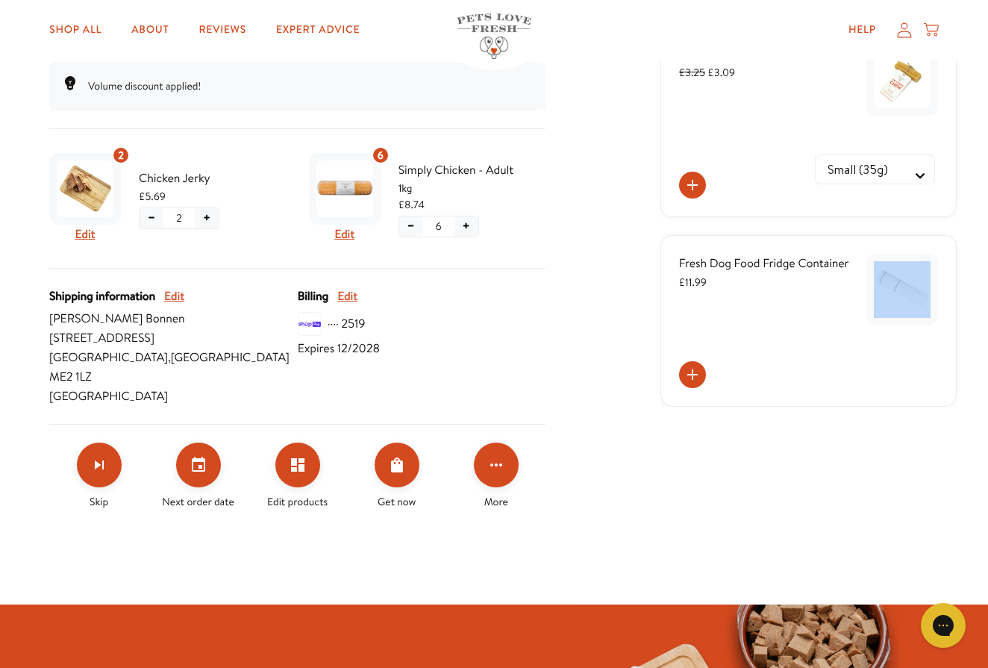
drag, startPoint x: 635, startPoint y: 608, endPoint x: 612, endPoint y: 541, distance: 71.0
click at [612, 542] on div "Skio Secured Your subscriptions Chub Change Rewards Order history Add backup ca…" at bounding box center [494, 170] width 988 height 867
click at [908, 26] on icon at bounding box center [904, 30] width 15 height 16
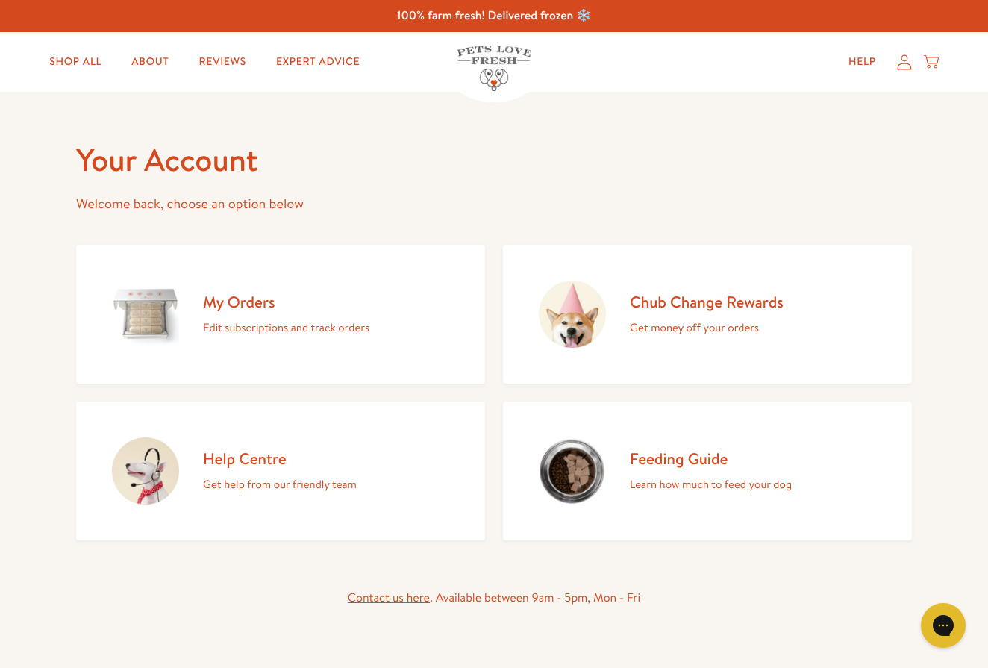
click at [234, 307] on h2 "My Orders" at bounding box center [286, 302] width 166 height 20
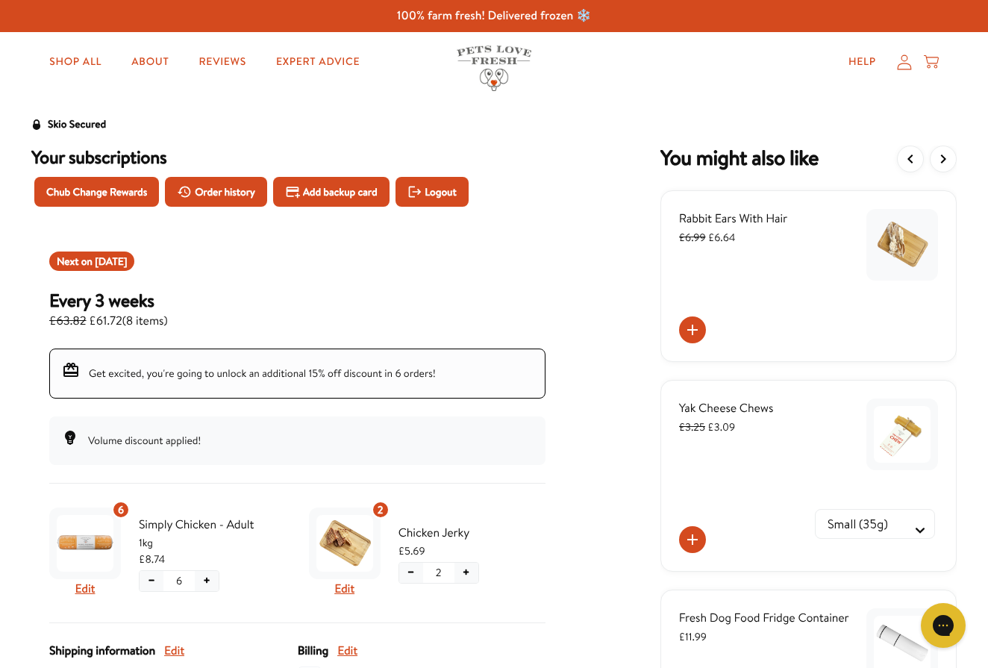
click at [905, 59] on icon at bounding box center [904, 62] width 15 height 16
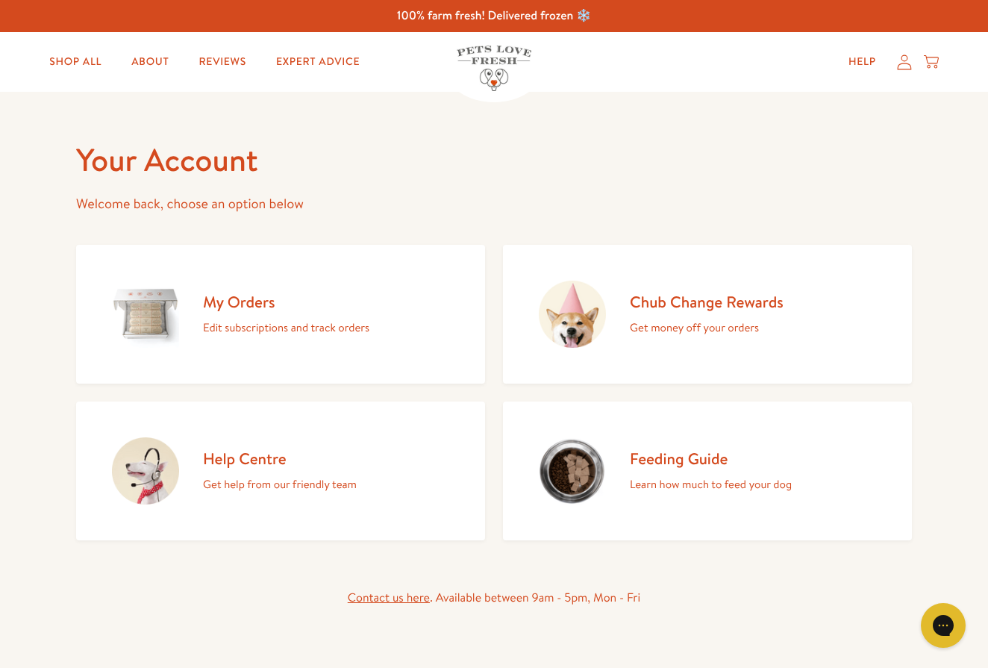
click at [904, 59] on icon at bounding box center [904, 62] width 15 height 16
